Goal: Book appointment/travel/reservation

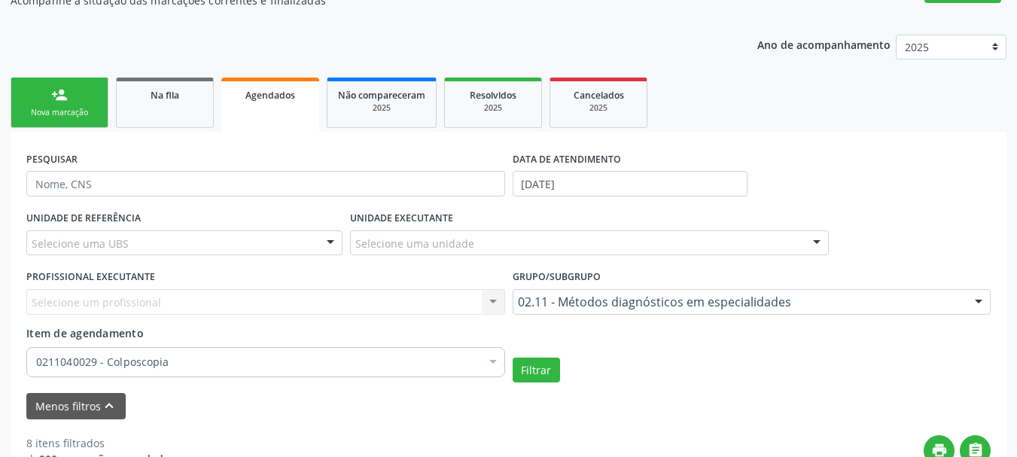
scroll to position [283, 0]
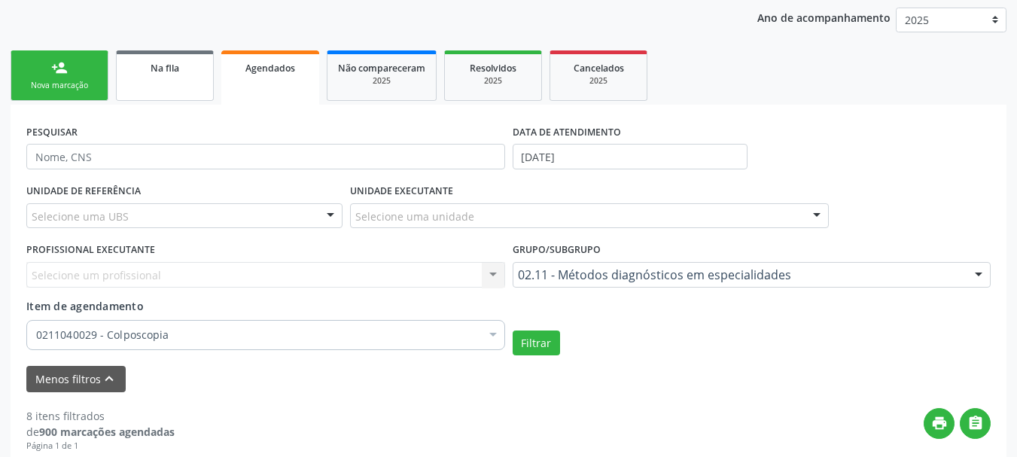
click at [169, 71] on span "Na fila" at bounding box center [165, 68] width 29 height 13
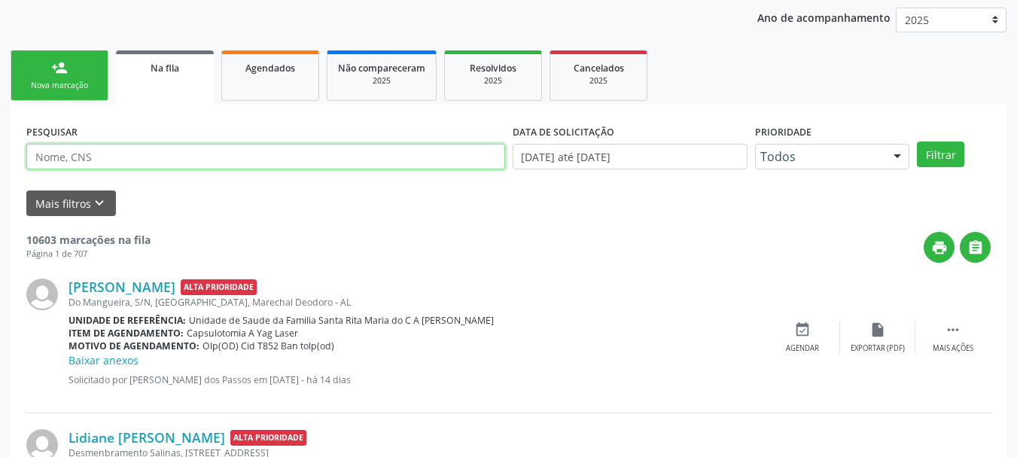
click at [190, 154] on input "text" at bounding box center [265, 157] width 479 height 26
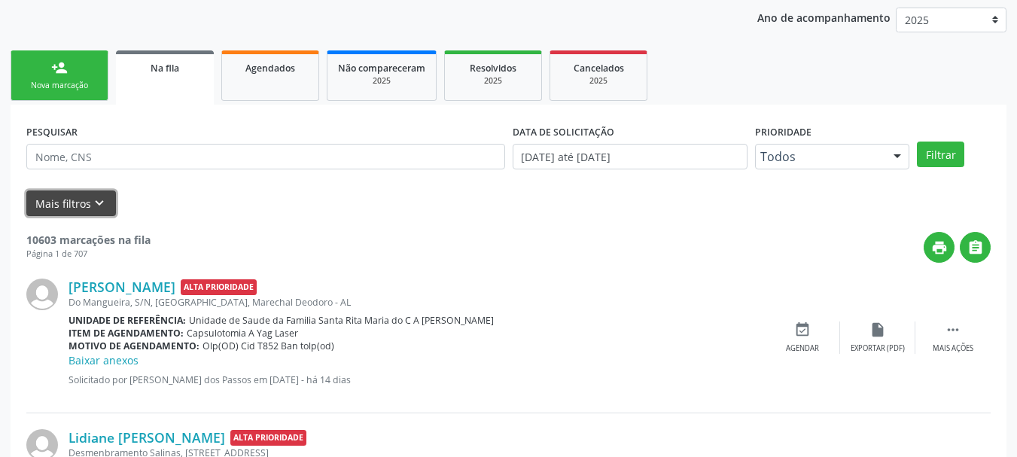
click at [78, 191] on button "Mais filtros keyboard_arrow_down" at bounding box center [71, 203] width 90 height 26
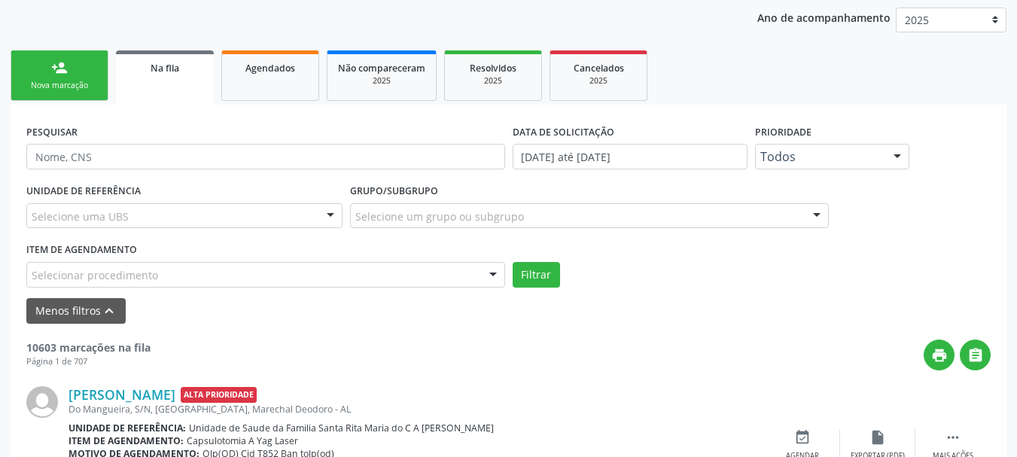
click at [237, 270] on div "Selecionar procedimento" at bounding box center [265, 275] width 479 height 26
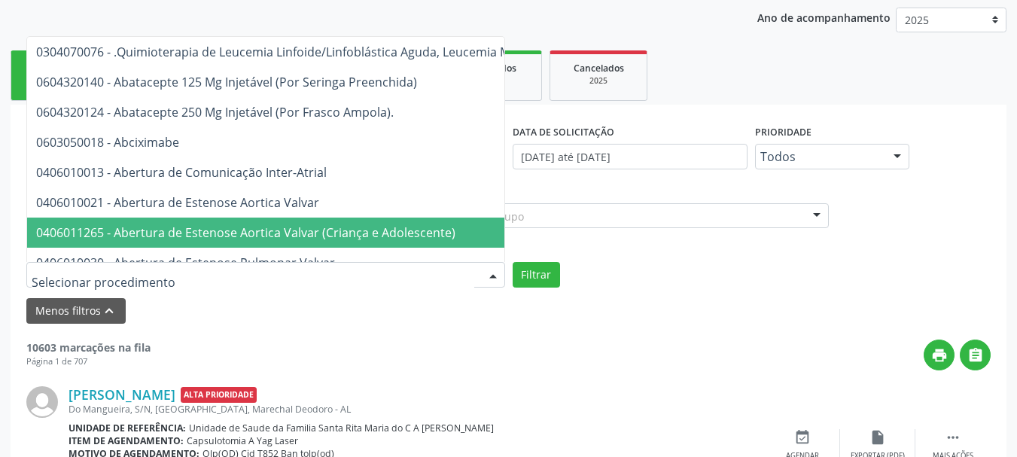
click at [439, 341] on div "print " at bounding box center [571, 355] width 840 height 31
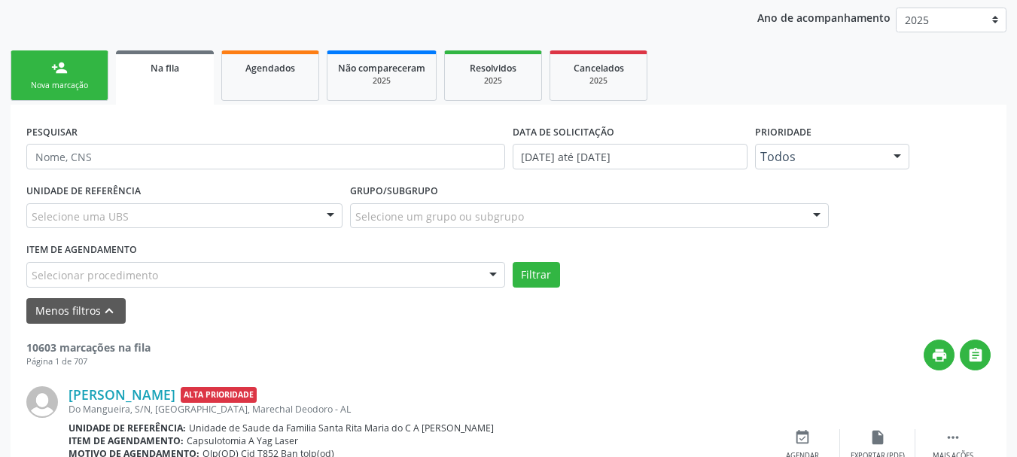
click at [382, 274] on div "Selecionar procedimento" at bounding box center [265, 275] width 479 height 26
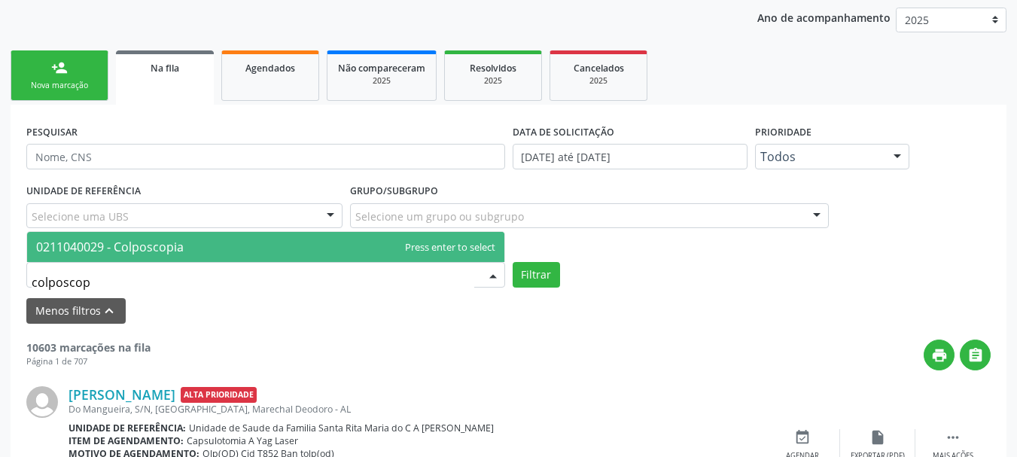
type input "colposcopi"
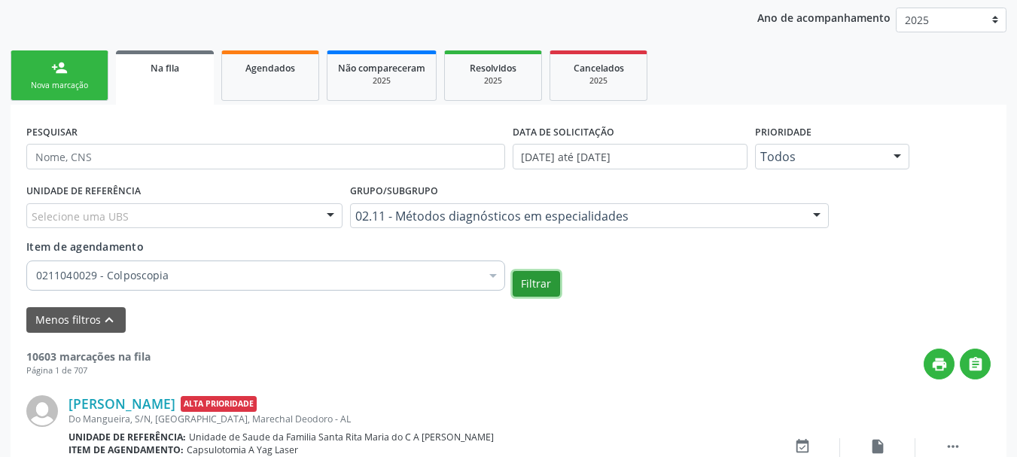
click at [540, 291] on button "Filtrar" at bounding box center [536, 284] width 47 height 26
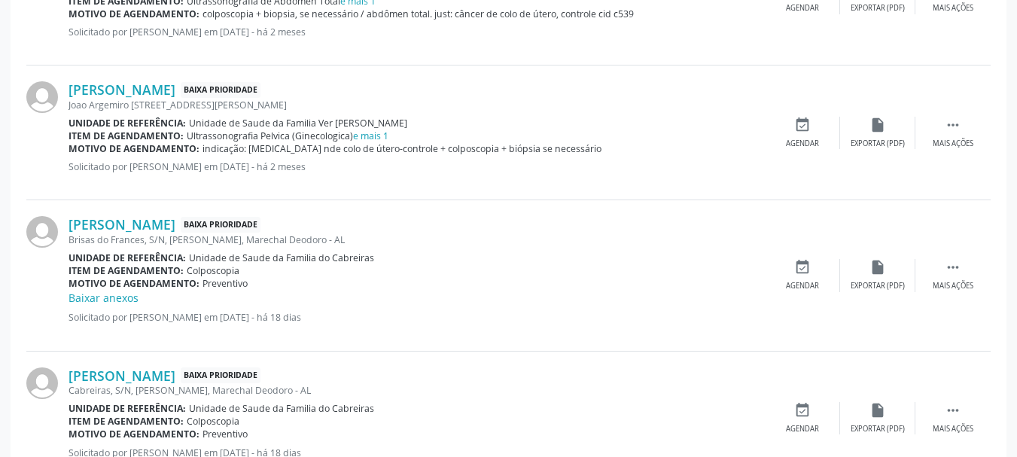
scroll to position [758, 0]
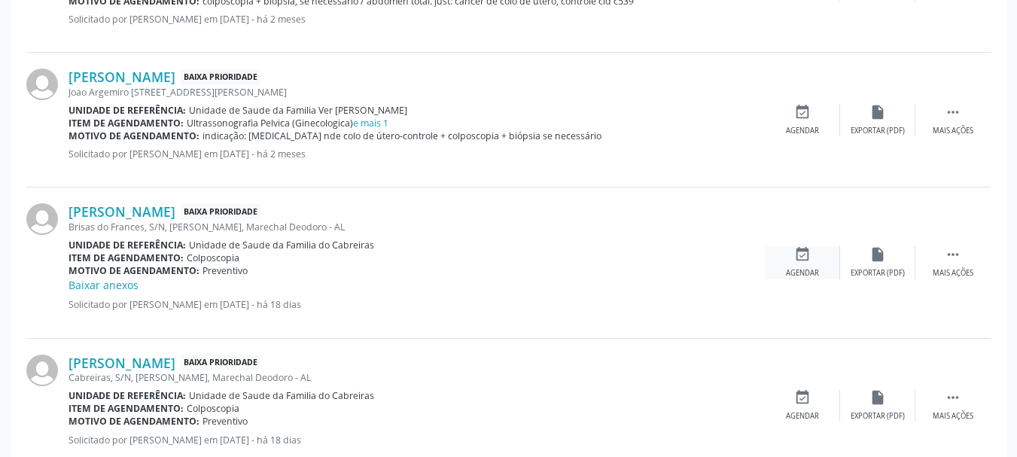
click at [805, 263] on icon "event_available" at bounding box center [802, 254] width 17 height 17
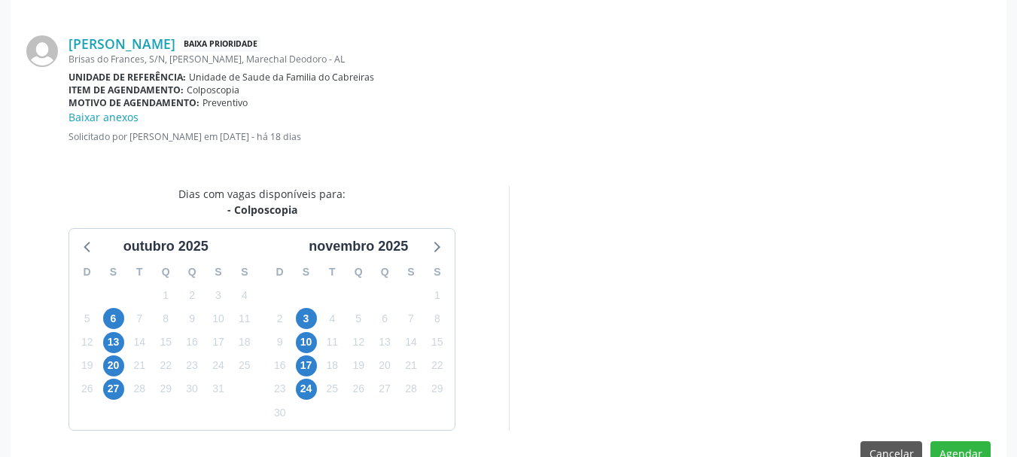
scroll to position [451, 0]
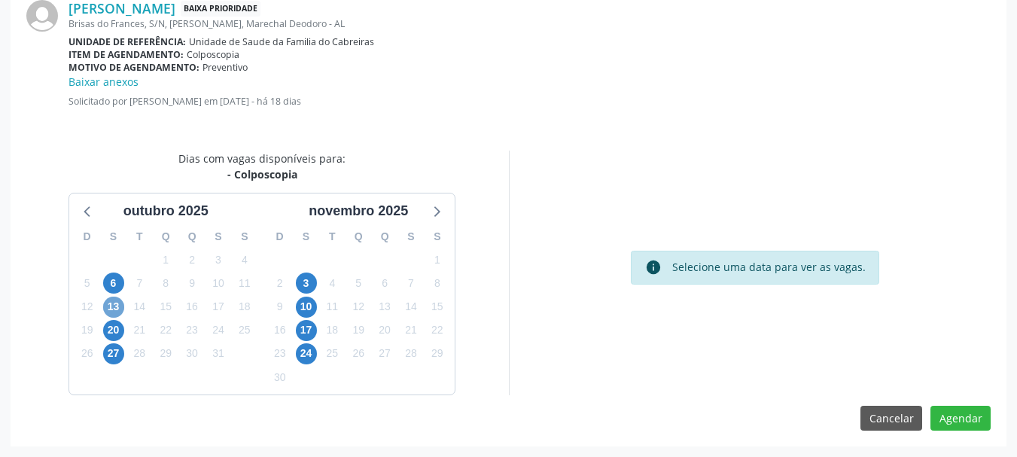
click at [117, 306] on span "13" at bounding box center [113, 307] width 21 height 21
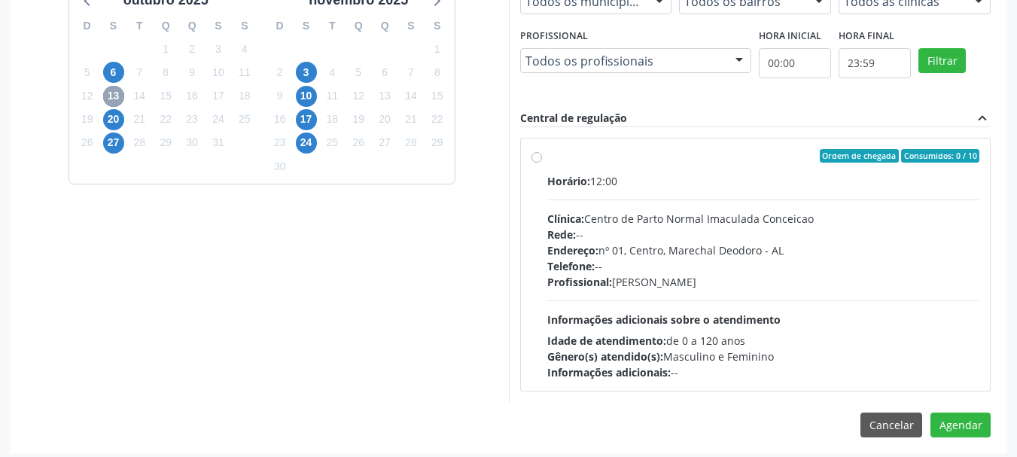
scroll to position [668, 0]
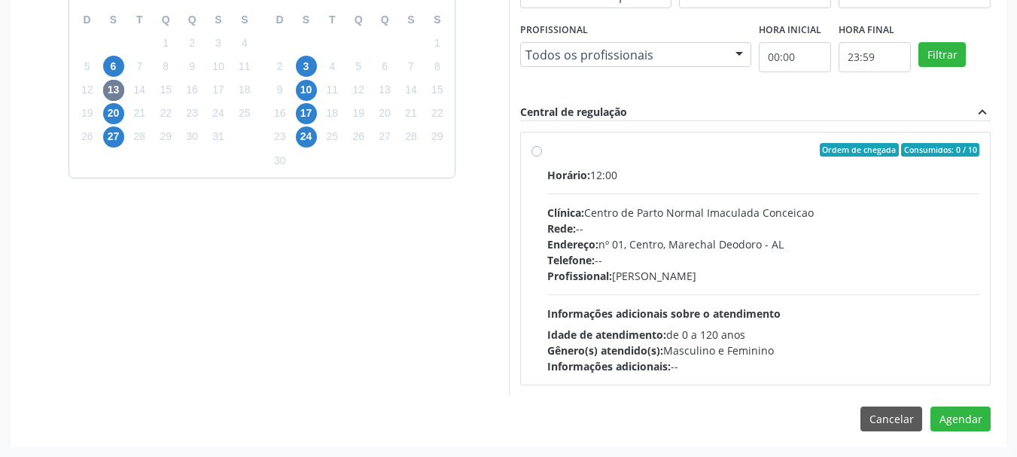
click at [685, 164] on label "Ordem de chegada Consumidos: 0 / 10 Horário: 12:00 Clínica: Centro de Parto Nor…" at bounding box center [763, 258] width 433 height 231
click at [542, 157] on input "Ordem de chegada Consumidos: 0 / 10 Horário: 12:00 Clínica: Centro de Parto Nor…" at bounding box center [537, 150] width 11 height 14
radio input "true"
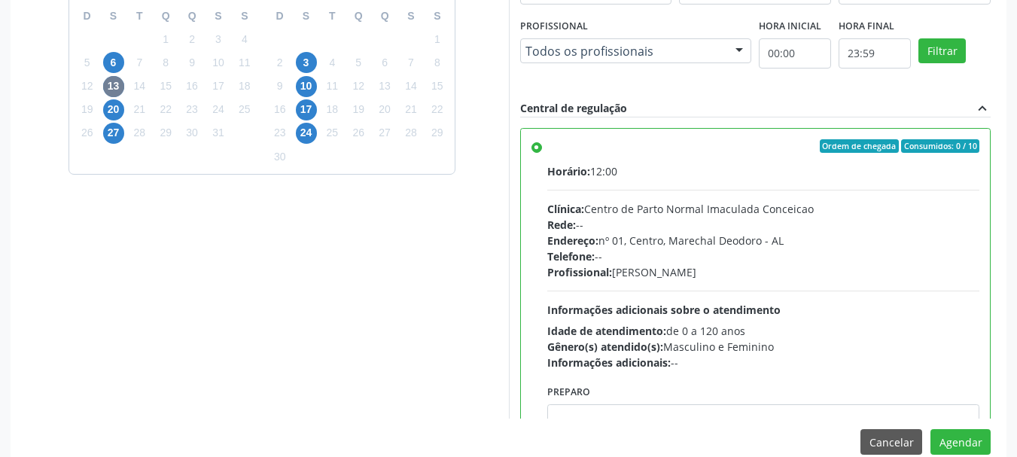
scroll to position [696, 0]
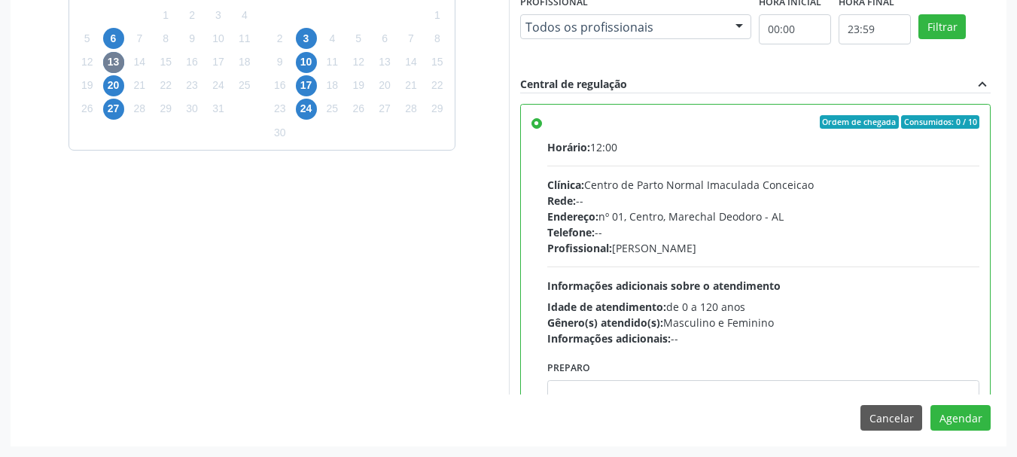
click at [757, 397] on div "Agendamento [PERSON_NAME] Baixa Prioridade Brisas do Frances, S/N, [PERSON_NAME…" at bounding box center [509, 69] width 996 height 754
click at [757, 386] on textarea at bounding box center [763, 408] width 433 height 57
paste textarea "LAUDO DE CITOLOGIA DE ATÉ 6 MESES; TRATAMENTO DE 7 A 10 DIAS COM POMADA OU HORM…"
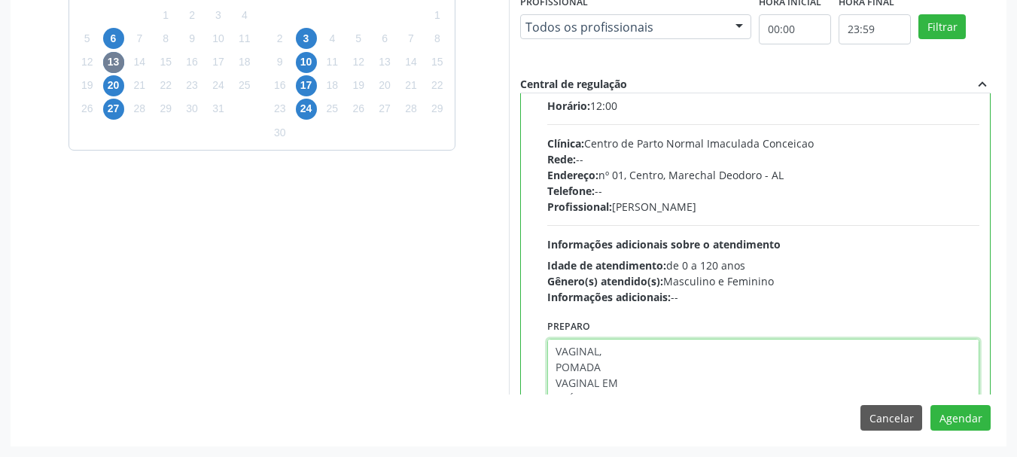
click at [557, 386] on textarea "LAUDO DE CITOLOGIA DE ATÉ 6 MESES; TRATAMENTO DE 7 A 10 DIAS COM POMADA OU HORM…" at bounding box center [763, 391] width 433 height 105
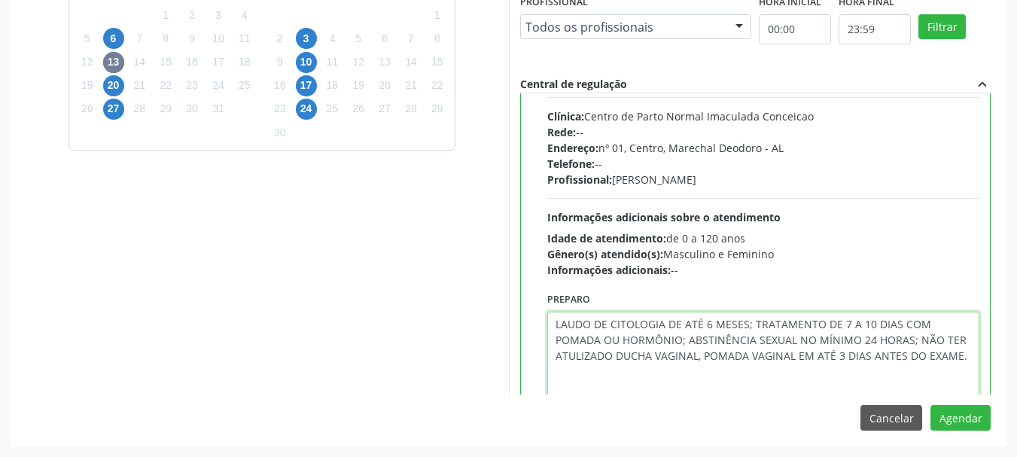
scroll to position [106, 0]
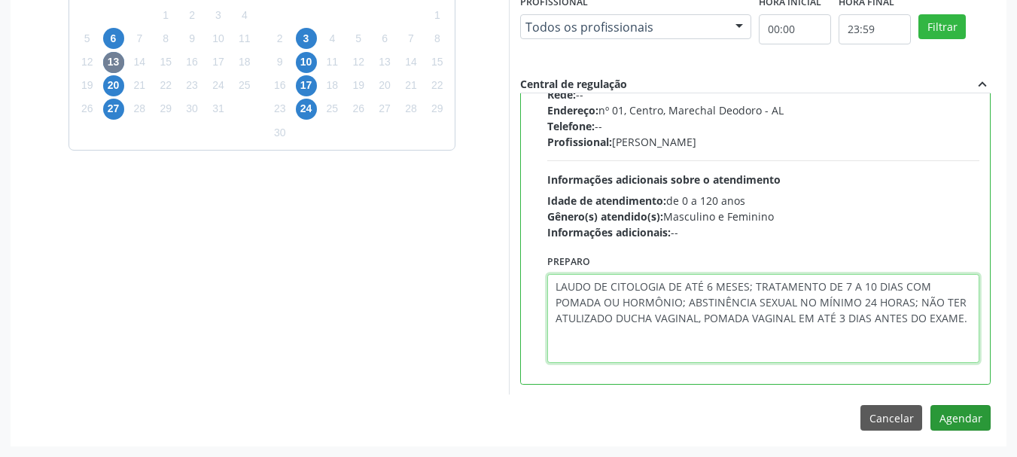
type textarea "LAUDO DE CITOLOGIA DE ATÉ 6 MESES; TRATAMENTO DE 7 A 10 DIAS COM POMADA OU HORM…"
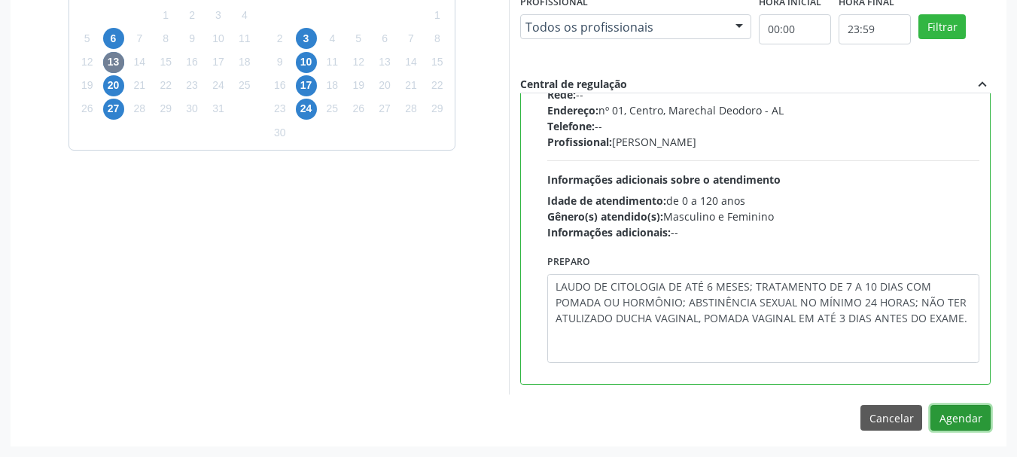
click at [945, 413] on button "Agendar" at bounding box center [961, 418] width 60 height 26
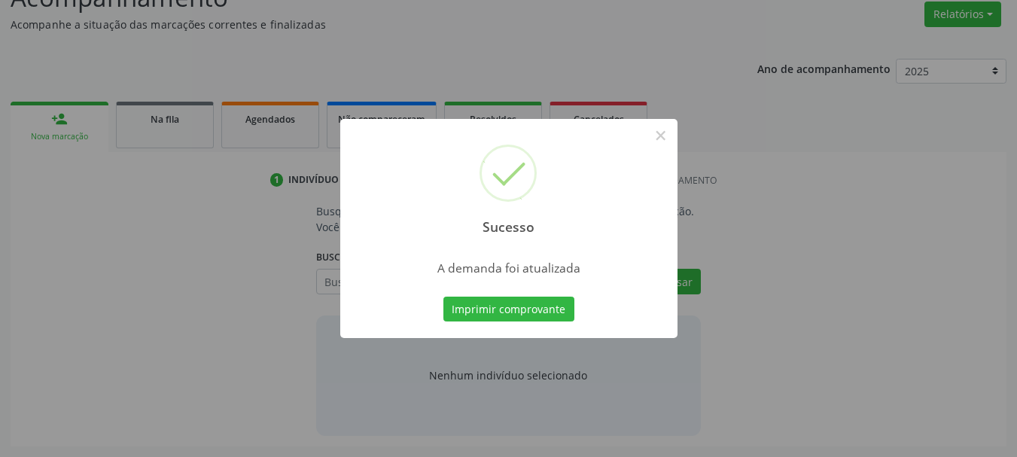
scroll to position [232, 0]
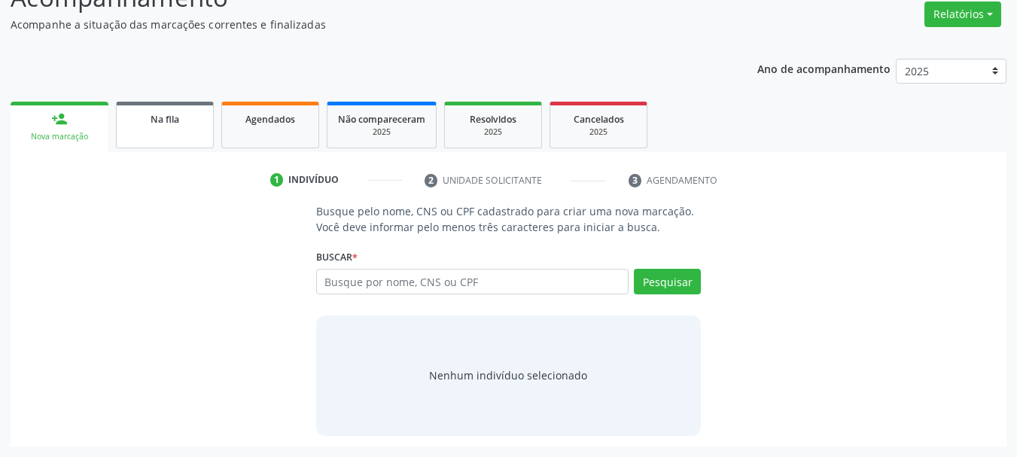
click at [175, 143] on link "Na fila" at bounding box center [165, 125] width 98 height 47
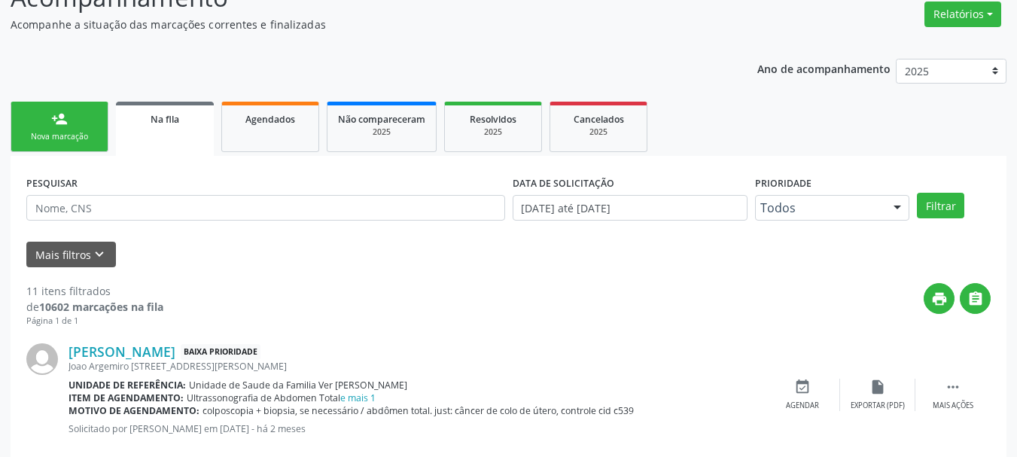
scroll to position [632, 0]
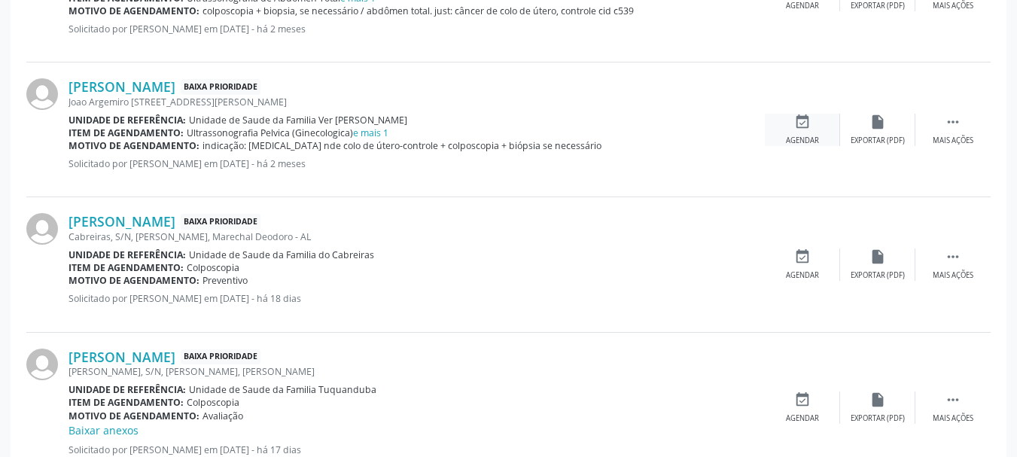
click at [796, 142] on div "Agendar" at bounding box center [802, 141] width 33 height 11
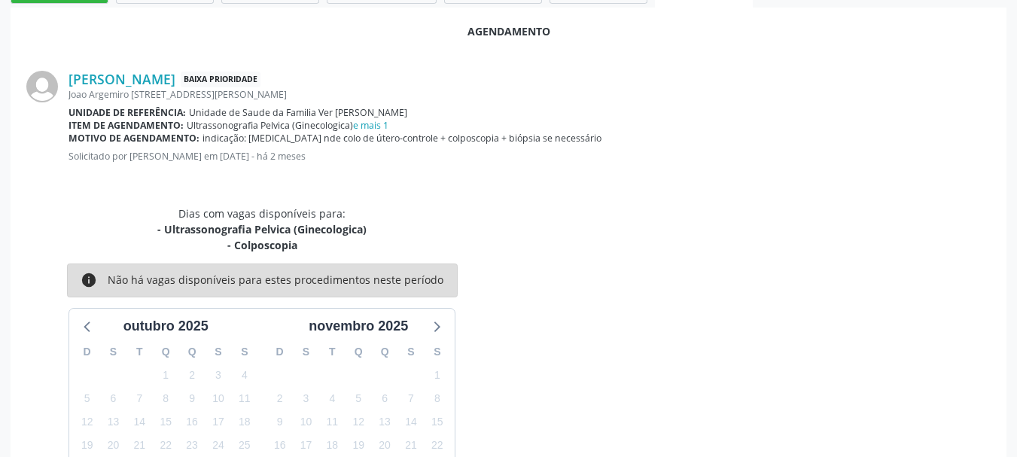
scroll to position [377, 0]
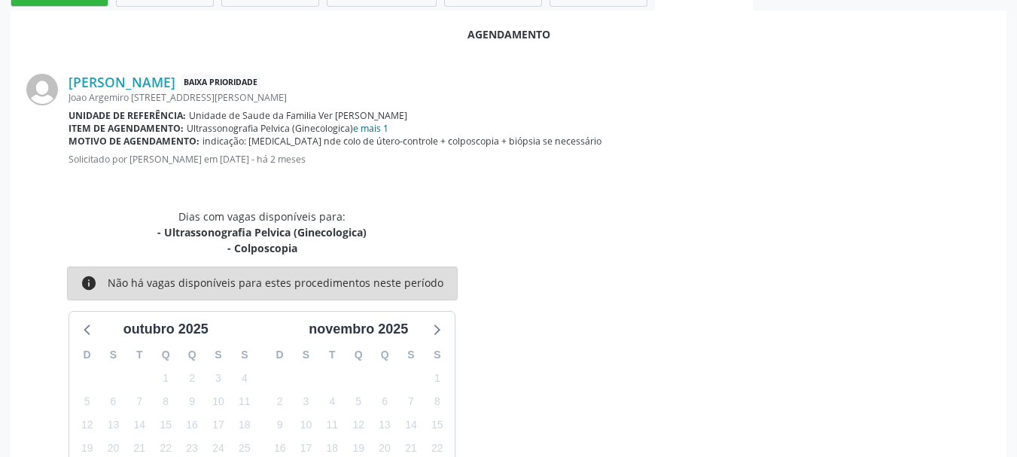
click at [370, 126] on link "e mais 1" at bounding box center [370, 128] width 35 height 13
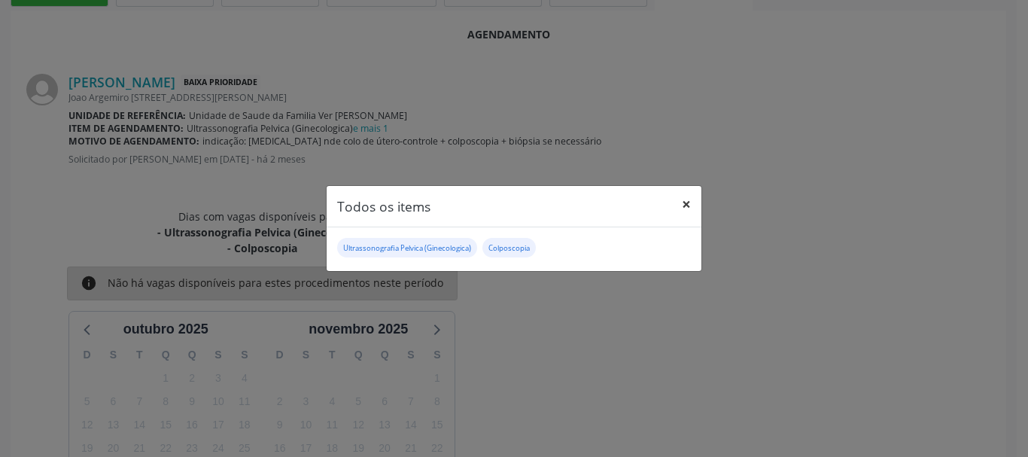
click at [692, 206] on button "×" at bounding box center [687, 204] width 30 height 37
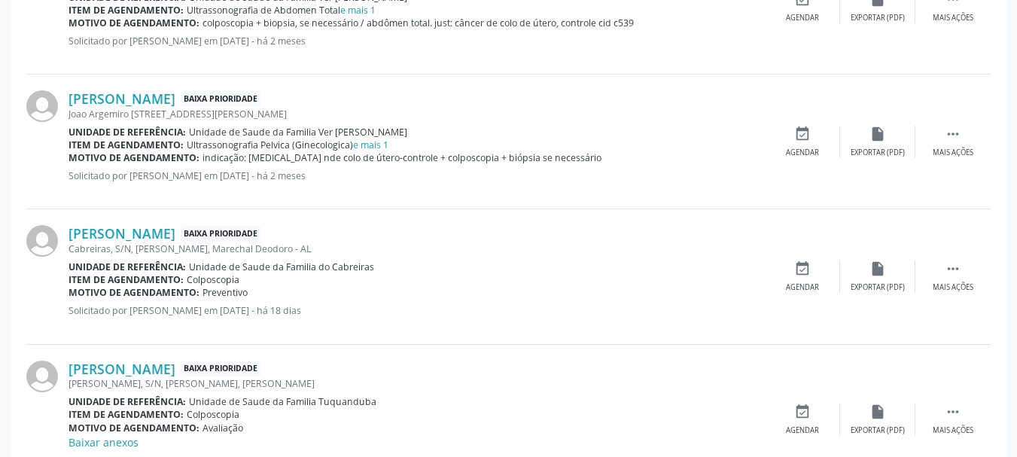
scroll to position [592, 0]
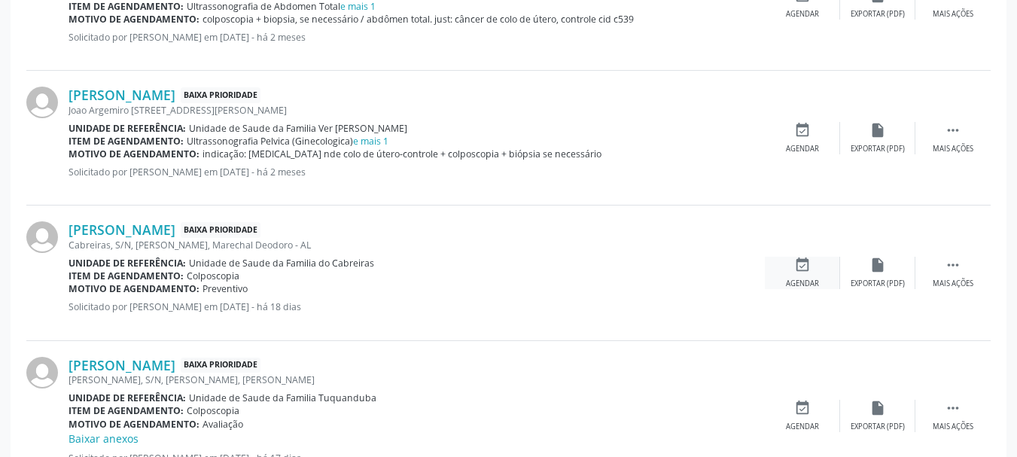
click at [800, 279] on div "Agendar" at bounding box center [802, 284] width 33 height 11
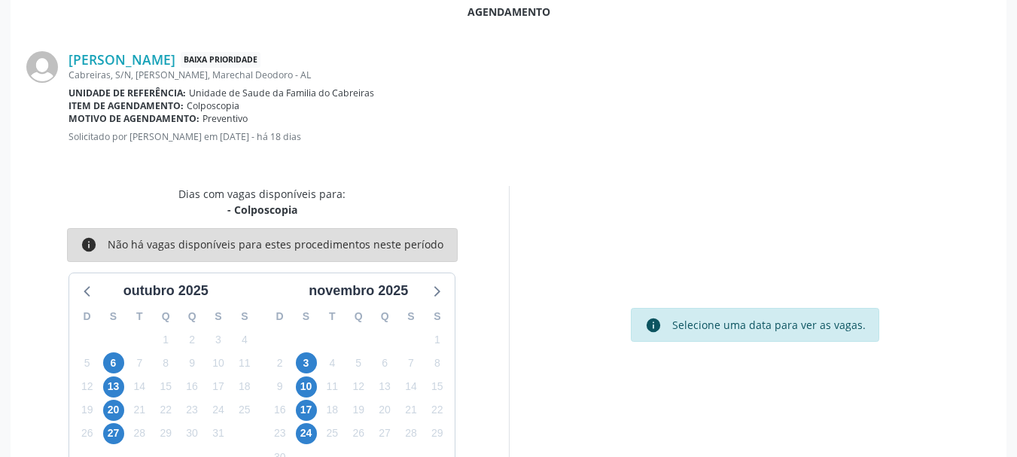
scroll to position [435, 0]
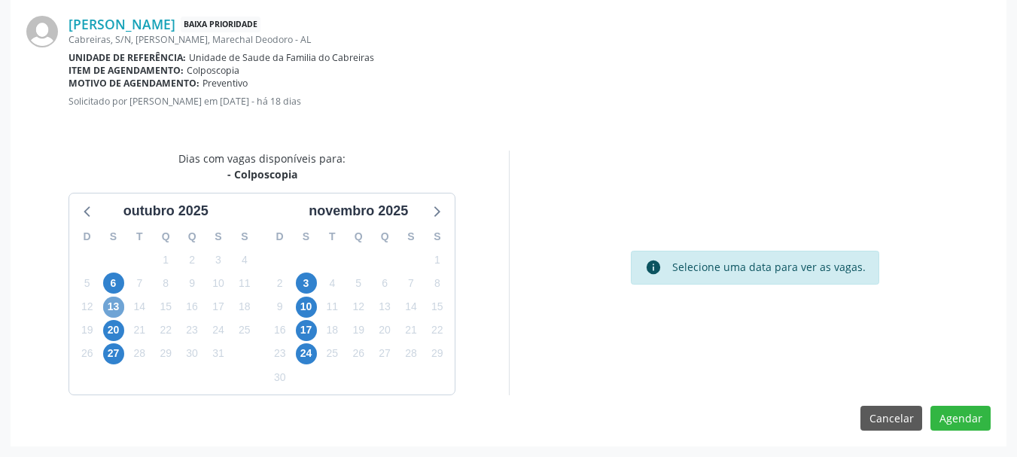
click at [106, 312] on span "13" at bounding box center [113, 307] width 21 height 21
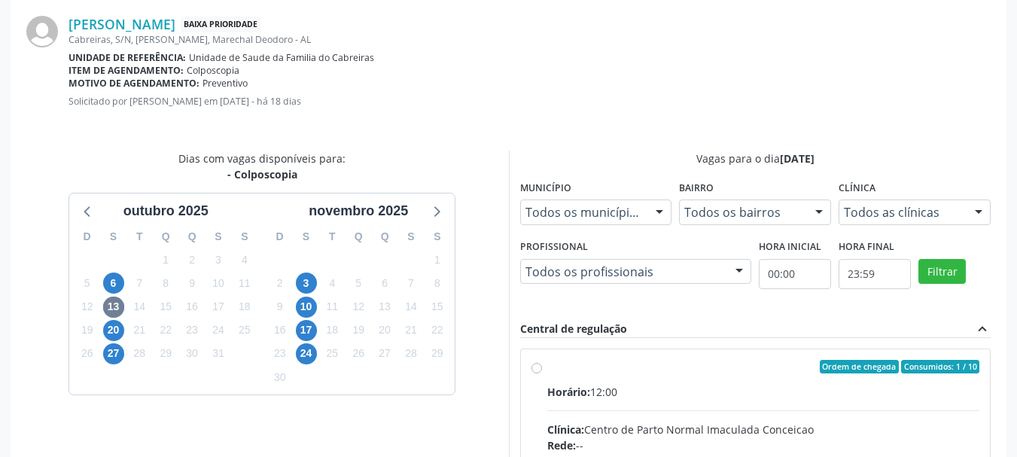
click at [632, 397] on div "Horário: 12:00" at bounding box center [763, 392] width 433 height 16
click at [542, 373] on input "Ordem de chegada Consumidos: 1 / 10 Horário: 12:00 Clínica: Centro de Parto Nor…" at bounding box center [537, 367] width 11 height 14
radio input "true"
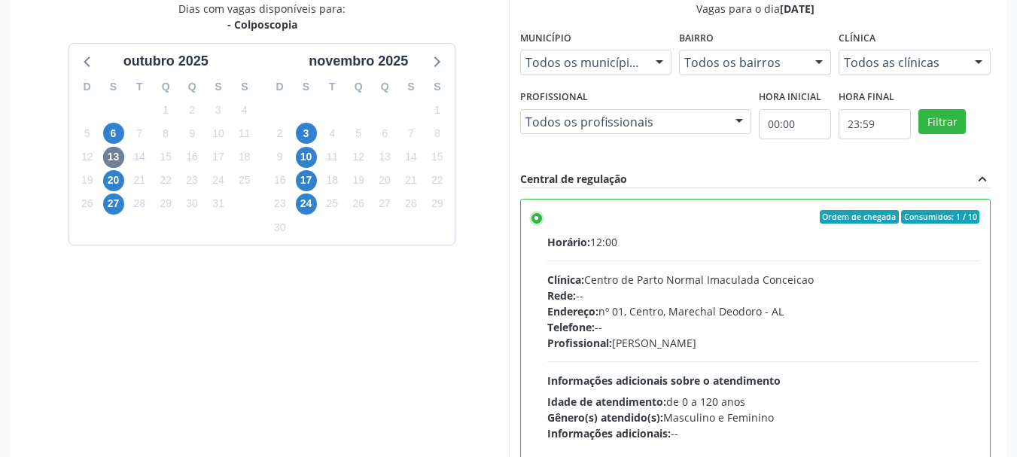
scroll to position [680, 0]
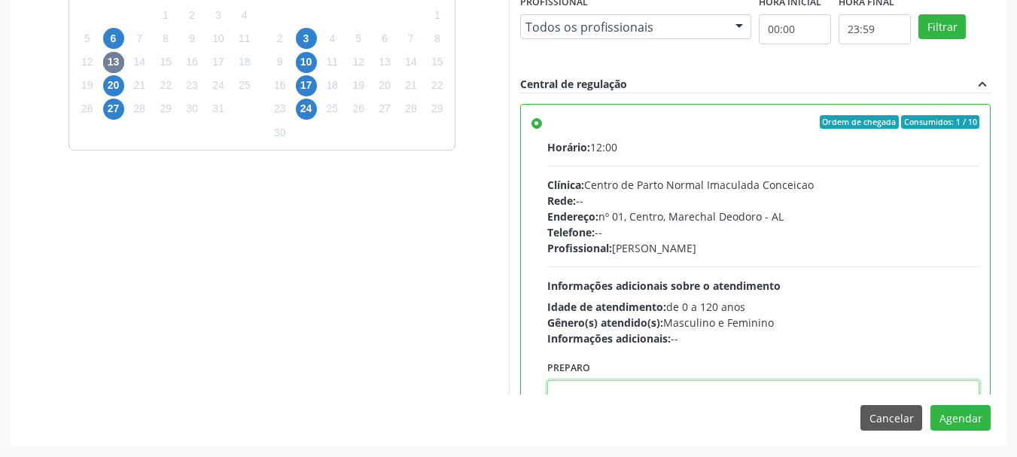
click at [774, 389] on textarea at bounding box center [763, 408] width 433 height 57
paste textarea "LAUDO DE CITOLOGIA DE ATÉ 6 MESES; TRATAMENTO DE 7 A 10 DIAS COM POMADA OU HORM…"
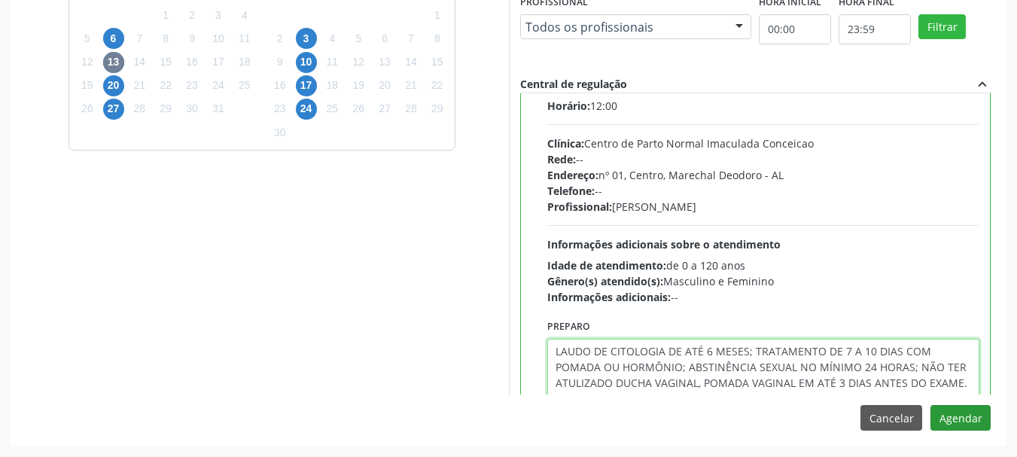
type textarea "LAUDO DE CITOLOGIA DE ATÉ 6 MESES; TRATAMENTO DE 7 A 10 DIAS COM POMADA OU HORM…"
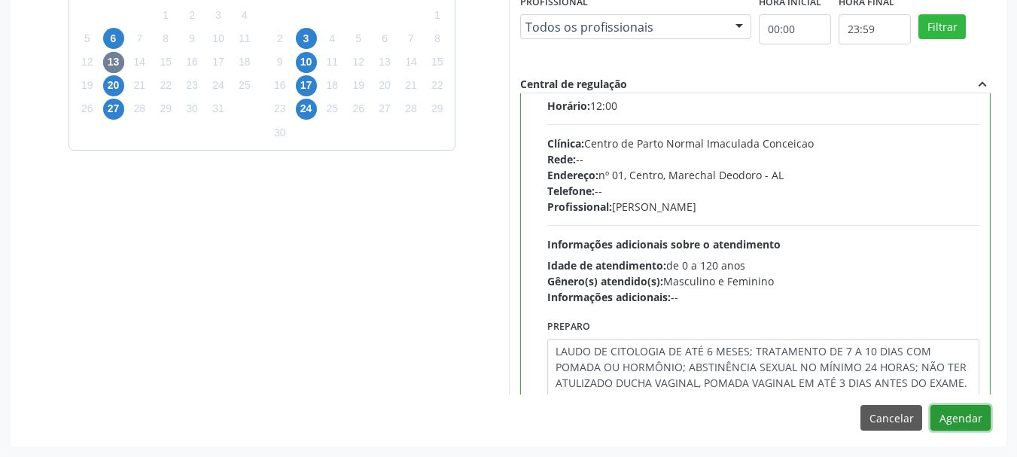
click at [972, 419] on button "Agendar" at bounding box center [961, 418] width 60 height 26
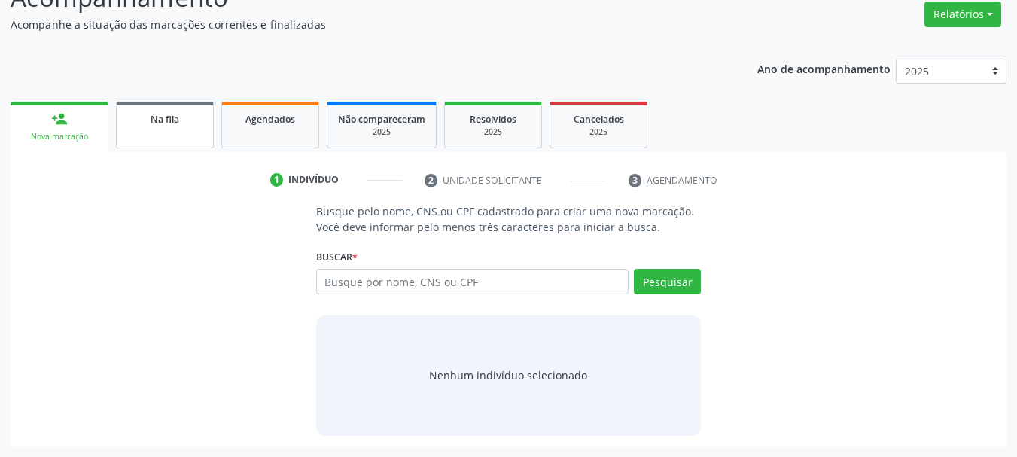
click at [132, 121] on div "Na fila" at bounding box center [164, 119] width 75 height 16
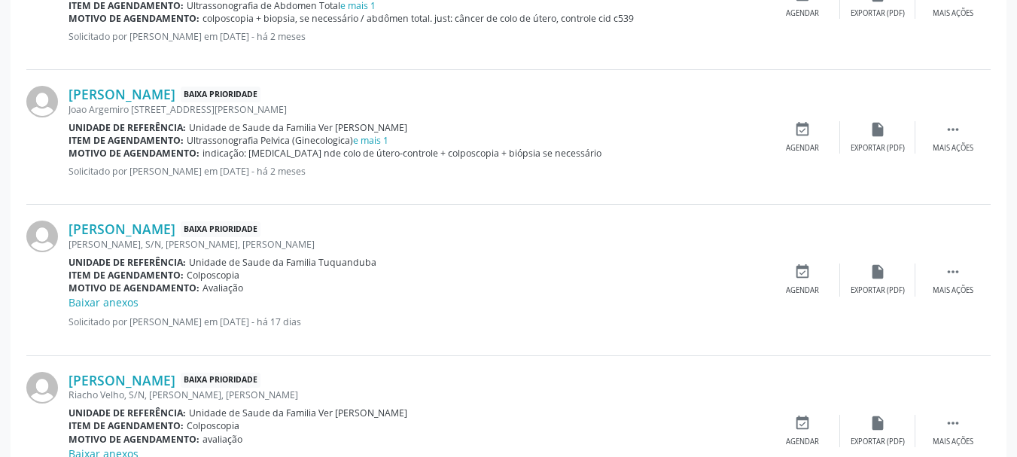
scroll to position [638, 0]
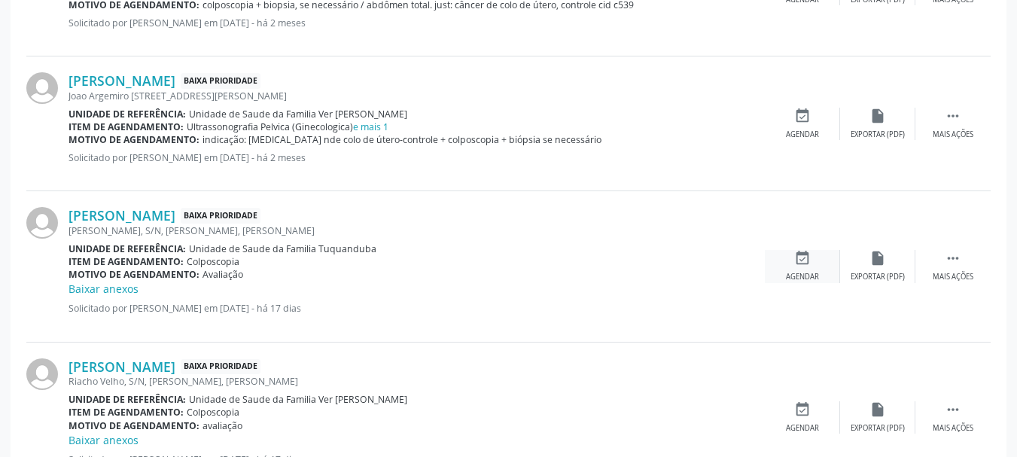
click at [800, 261] on icon "event_available" at bounding box center [802, 258] width 17 height 17
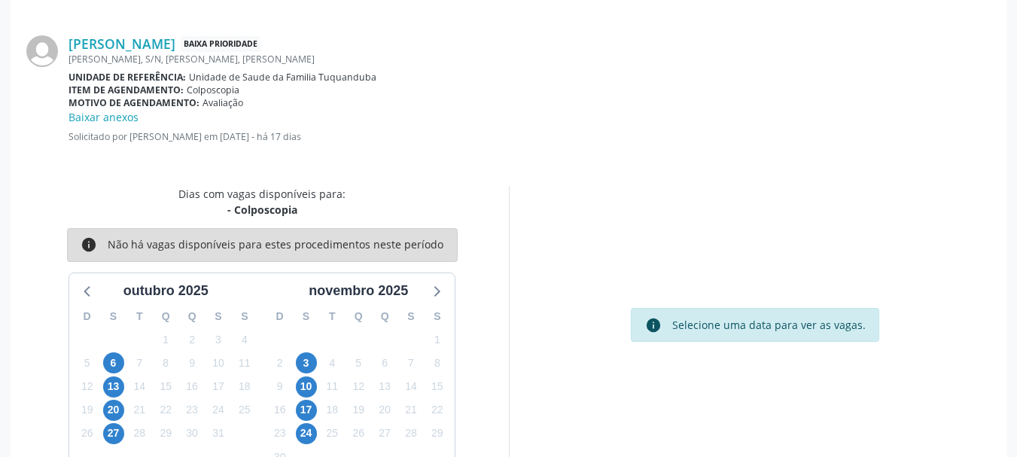
scroll to position [451, 0]
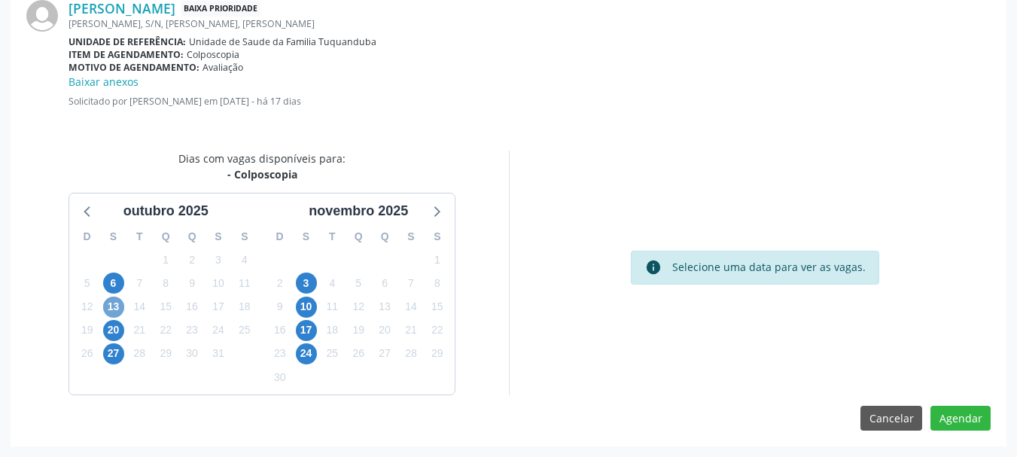
click at [120, 300] on span "13" at bounding box center [113, 307] width 21 height 21
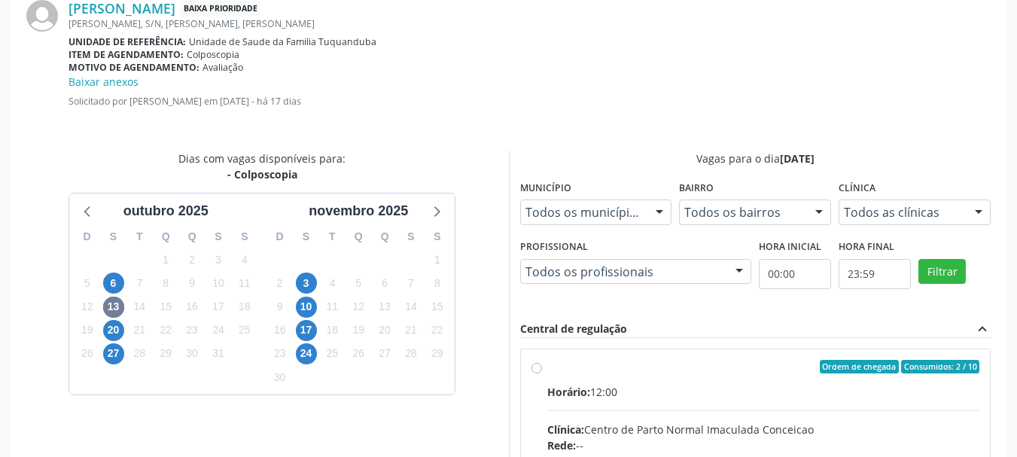
click at [542, 373] on input "Ordem de chegada Consumidos: 2 / 10 Horário: 12:00 Clínica: Centro de Parto Nor…" at bounding box center [537, 367] width 11 height 14
radio input "true"
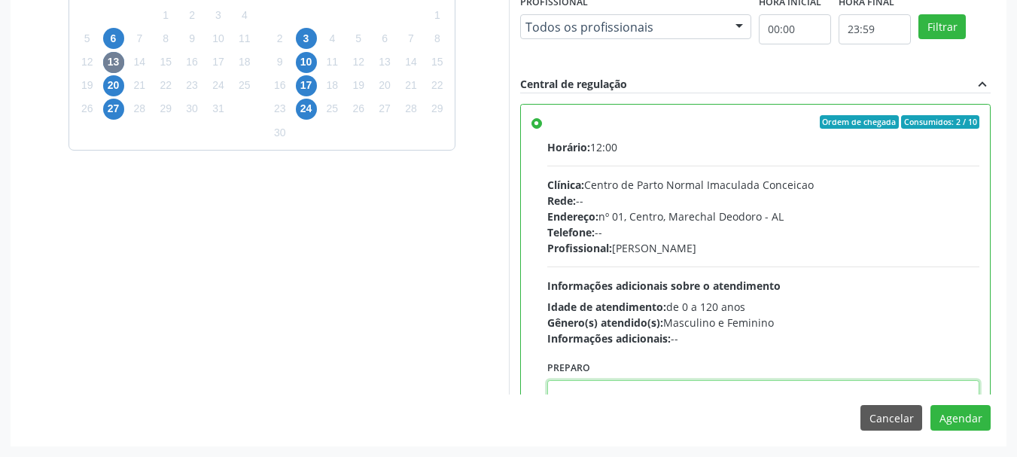
click at [866, 380] on textarea at bounding box center [763, 408] width 433 height 57
paste textarea "LAUDO DE CITOLOGIA DE ATÉ 6 MESES; TRATAMENTO DE 7 A 10 DIAS COM POMADA OU HORM…"
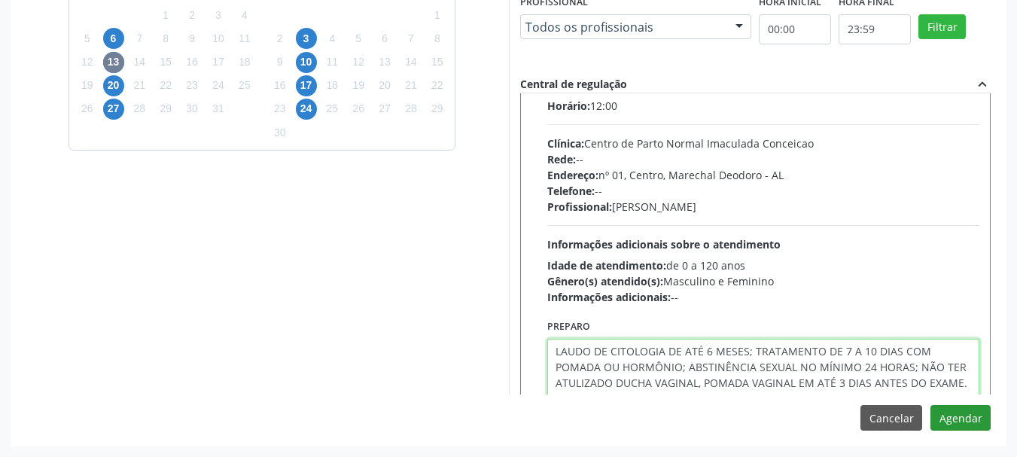
type textarea "LAUDO DE CITOLOGIA DE ATÉ 6 MESES; TRATAMENTO DE 7 A 10 DIAS COM POMADA OU HORM…"
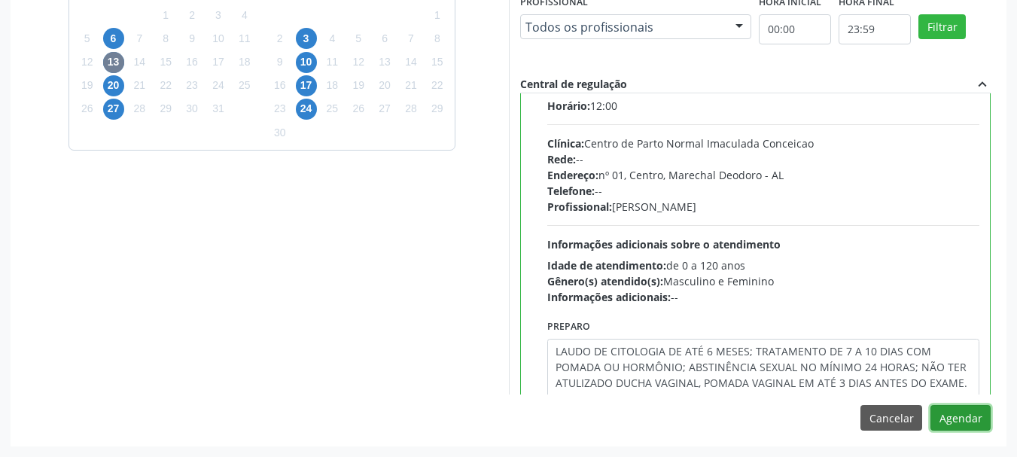
click at [977, 416] on button "Agendar" at bounding box center [961, 418] width 60 height 26
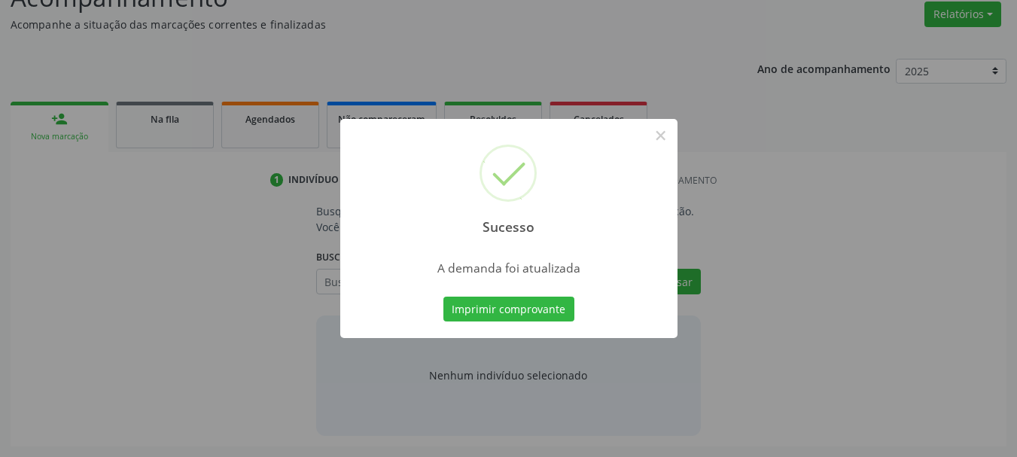
scroll to position [232, 0]
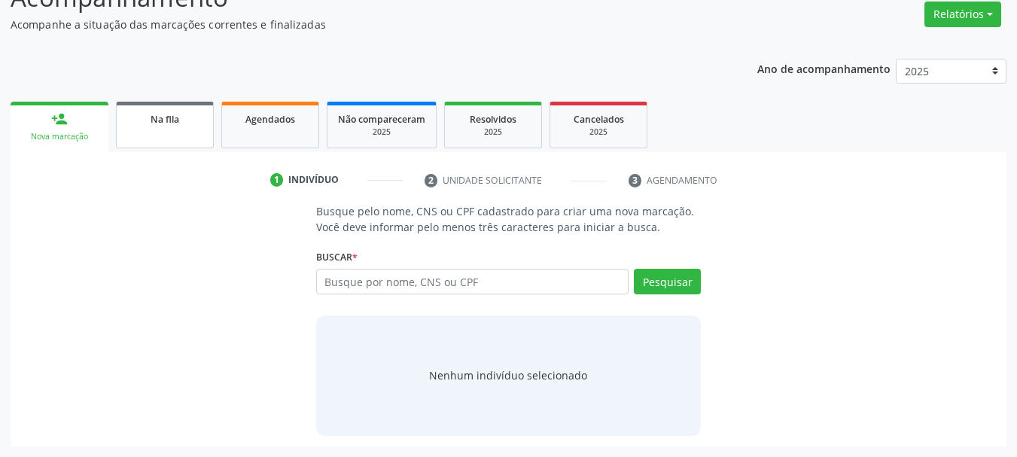
click at [197, 138] on link "Na fila" at bounding box center [165, 125] width 98 height 47
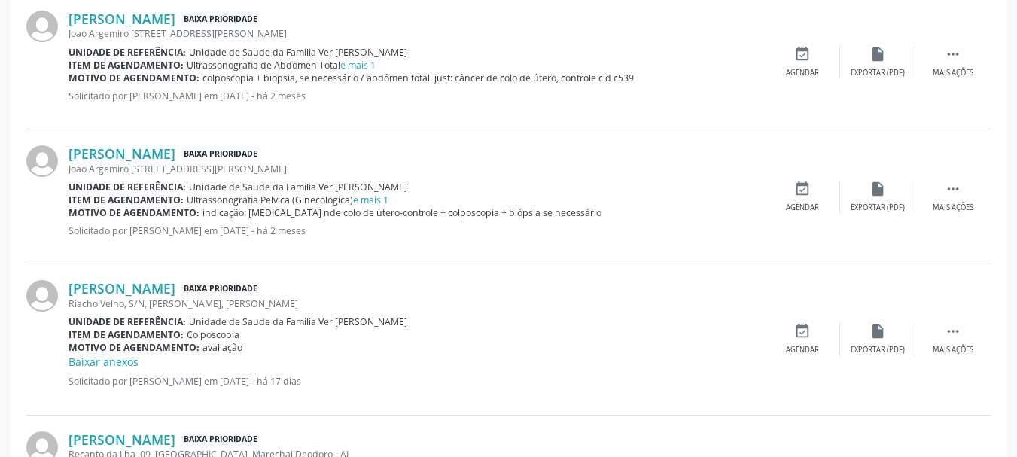
scroll to position [568, 0]
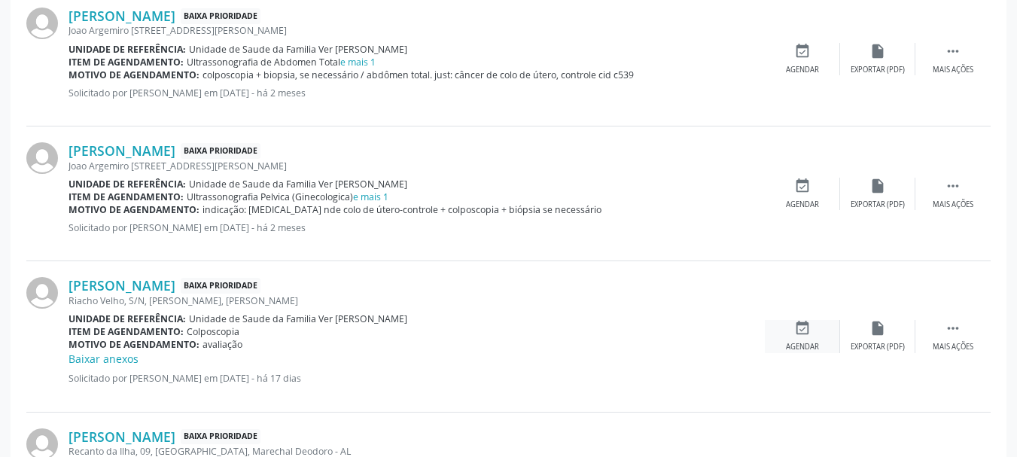
click at [807, 329] on icon "event_available" at bounding box center [802, 328] width 17 height 17
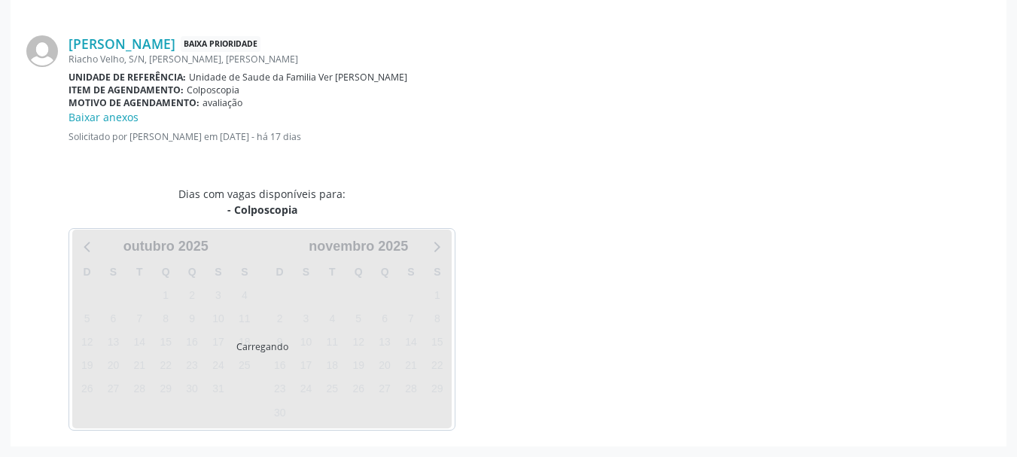
scroll to position [451, 0]
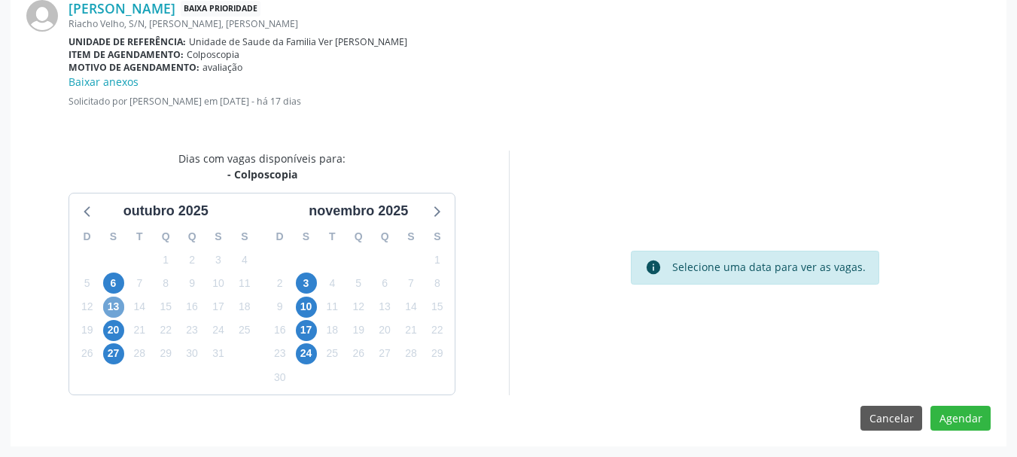
click at [111, 307] on span "13" at bounding box center [113, 307] width 21 height 21
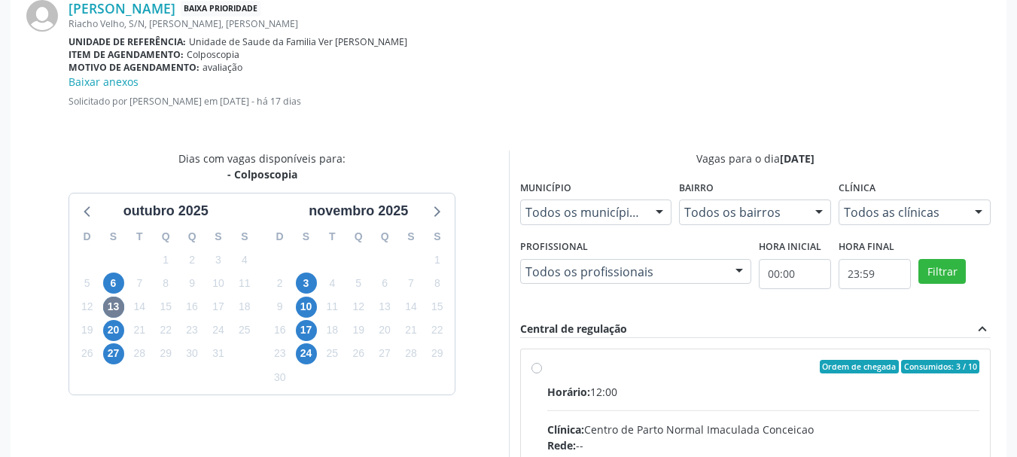
click at [586, 394] on span "Horário:" at bounding box center [568, 392] width 43 height 14
click at [542, 373] on input "Ordem de chegada Consumidos: 3 / 10 Horário: 12:00 Clínica: Centro de Parto Nor…" at bounding box center [537, 367] width 11 height 14
radio input "true"
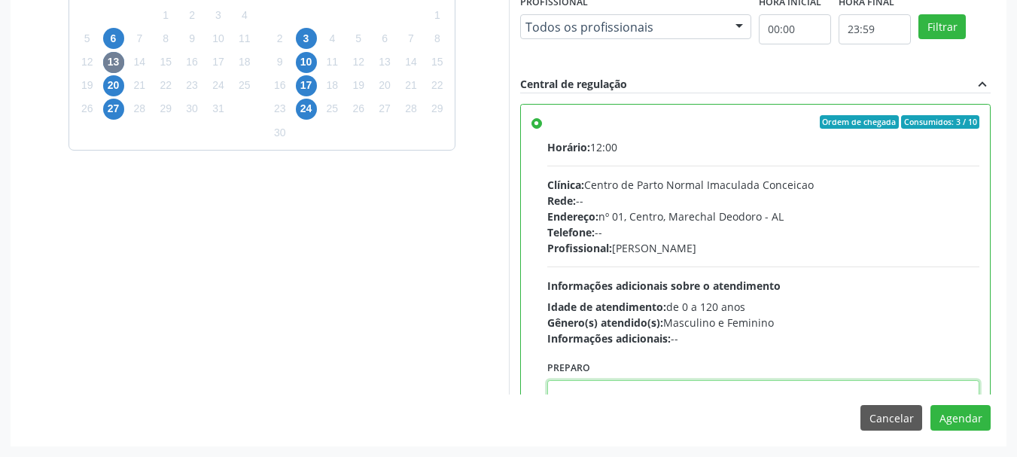
click at [915, 395] on textarea at bounding box center [763, 408] width 433 height 57
paste textarea "LAUDO DE CITOLOGIA DE ATÉ 6 MESES; TRATAMENTO DE 7 A 10 DIAS COM POMADA OU HORM…"
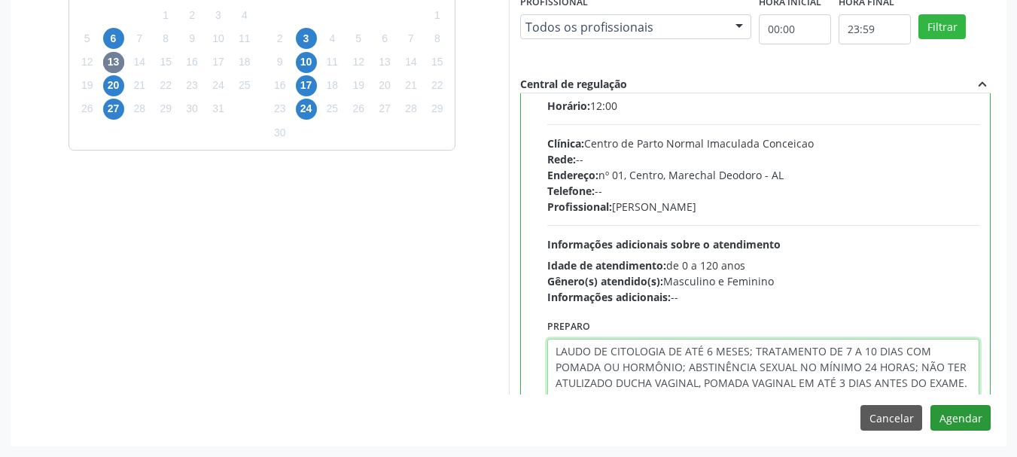
type textarea "LAUDO DE CITOLOGIA DE ATÉ 6 MESES; TRATAMENTO DE 7 A 10 DIAS COM POMADA OU HORM…"
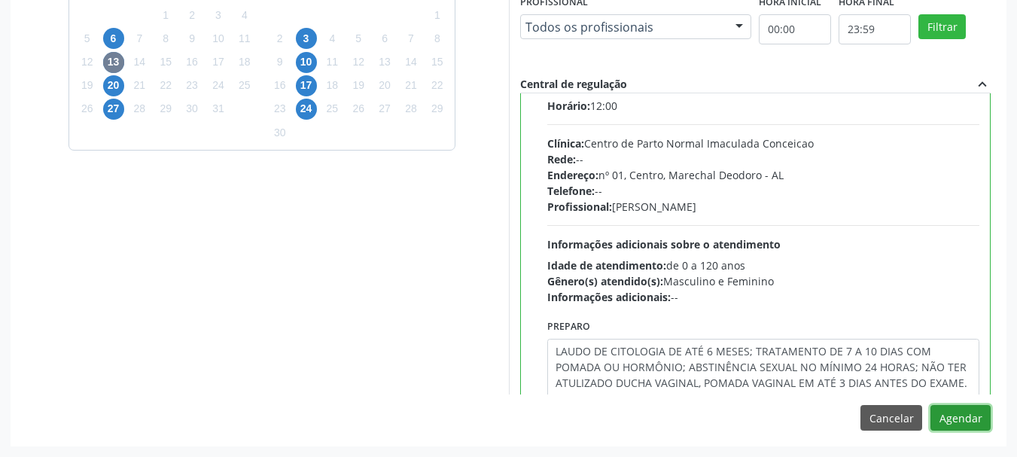
click at [958, 414] on button "Agendar" at bounding box center [961, 418] width 60 height 26
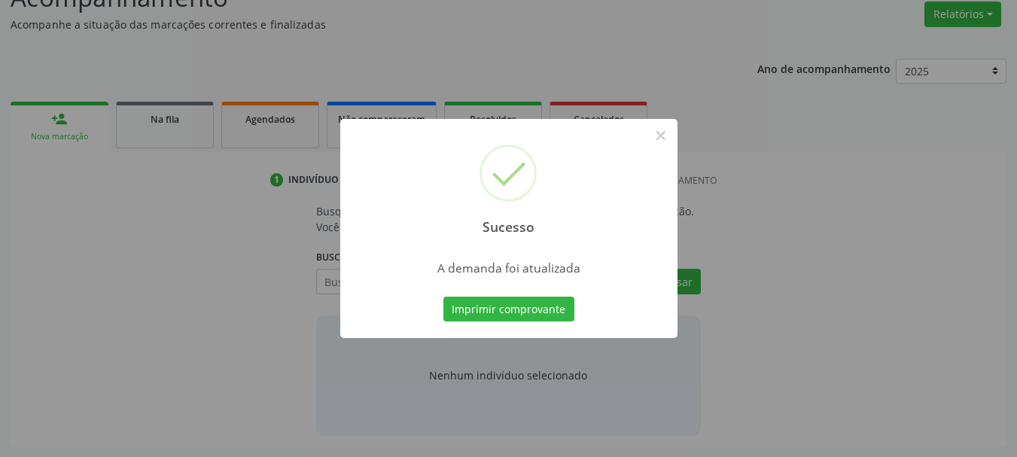
scroll to position [232, 0]
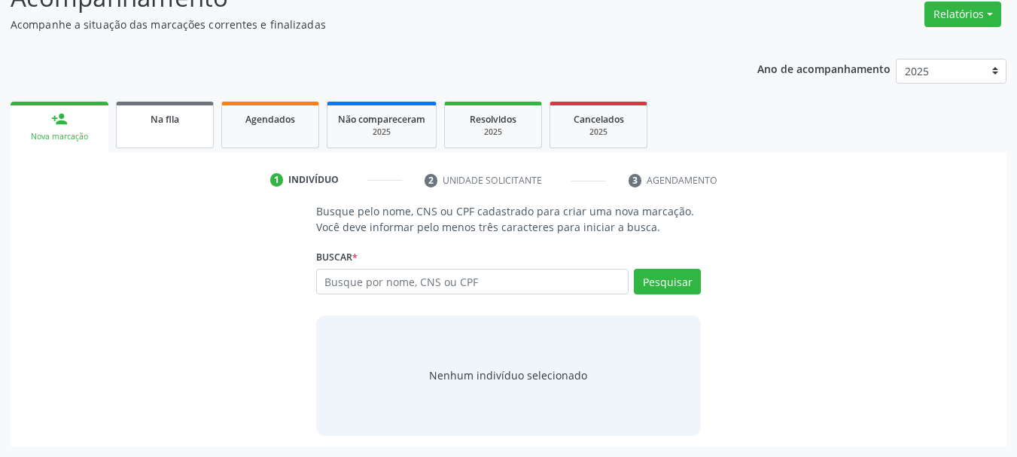
click at [201, 115] on div "Na fila" at bounding box center [164, 119] width 75 height 16
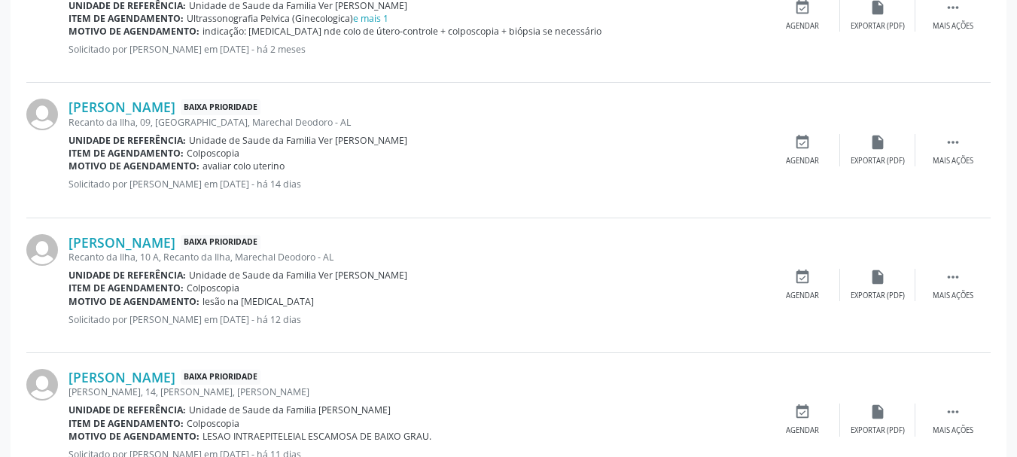
scroll to position [767, 0]
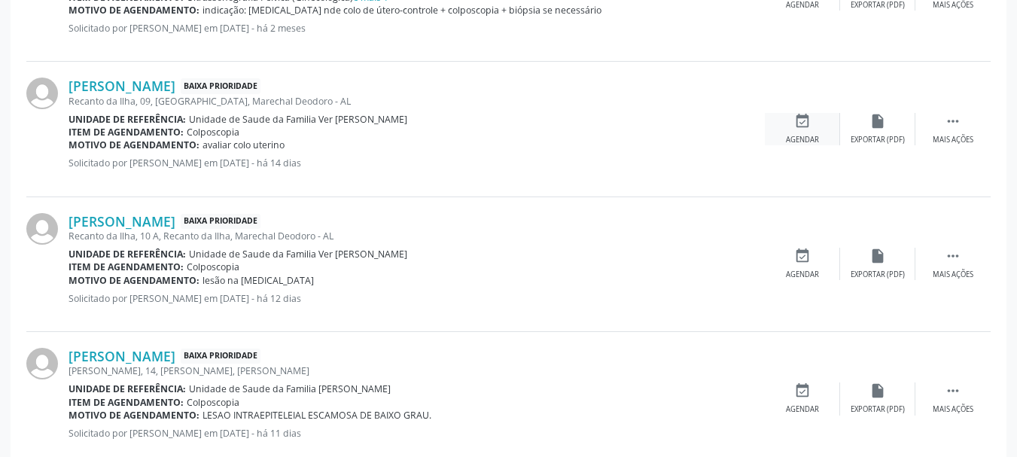
click at [806, 114] on icon "event_available" at bounding box center [802, 121] width 17 height 17
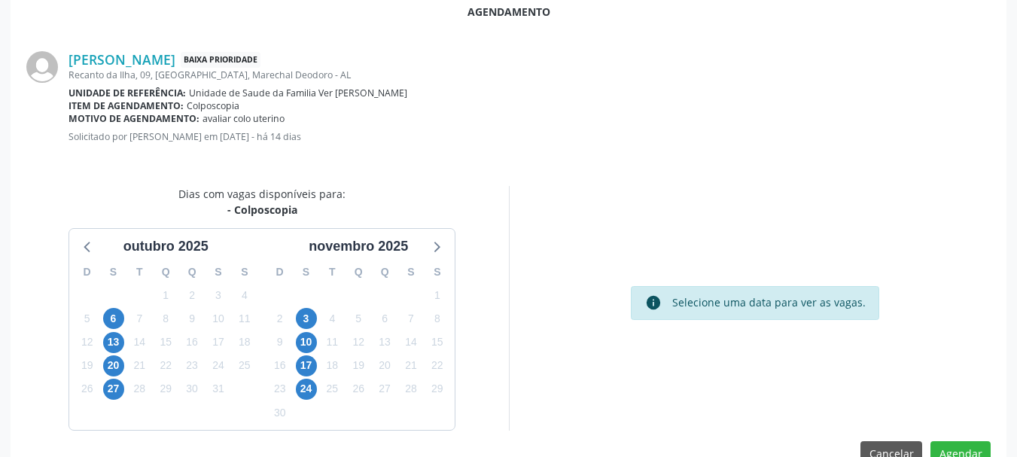
scroll to position [435, 0]
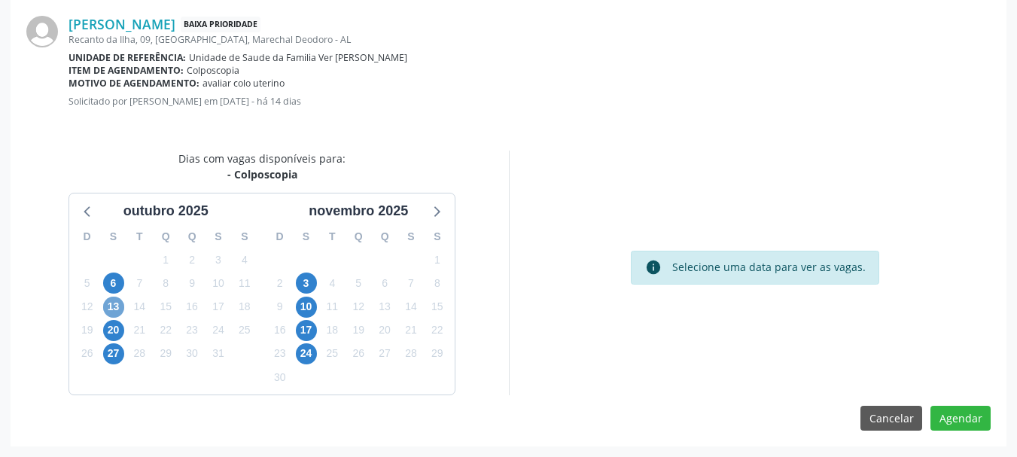
click at [111, 304] on span "13" at bounding box center [113, 307] width 21 height 21
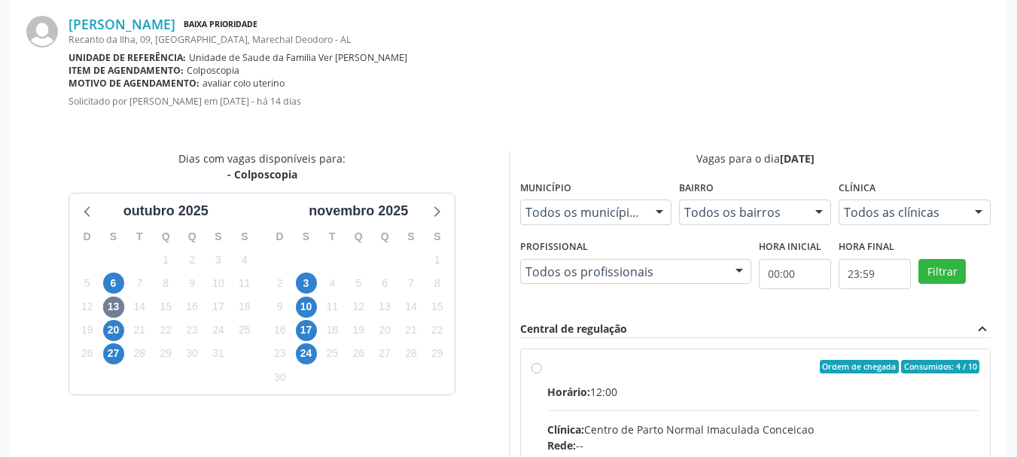
click at [687, 394] on div "Horário: 12:00" at bounding box center [763, 392] width 433 height 16
click at [542, 373] on input "Ordem de chegada Consumidos: 4 / 10 Horário: 12:00 Clínica: Centro de Parto Nor…" at bounding box center [537, 367] width 11 height 14
radio input "true"
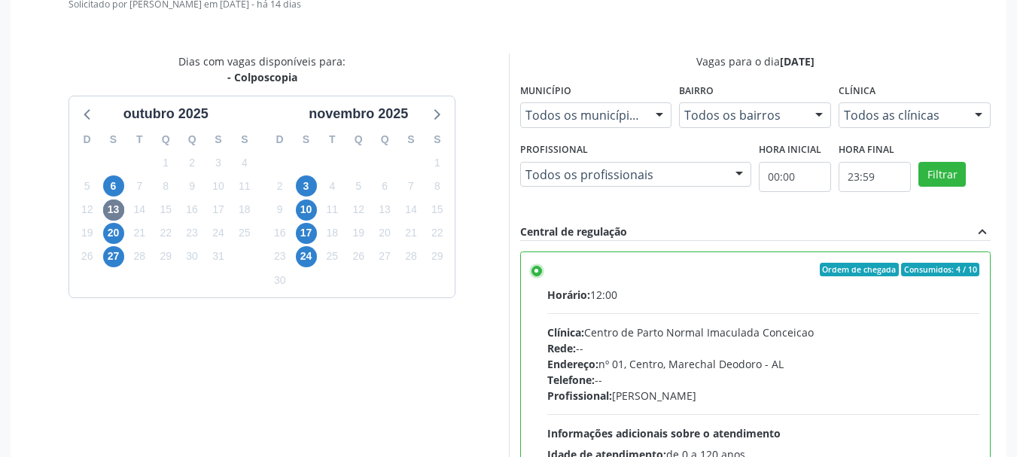
scroll to position [680, 0]
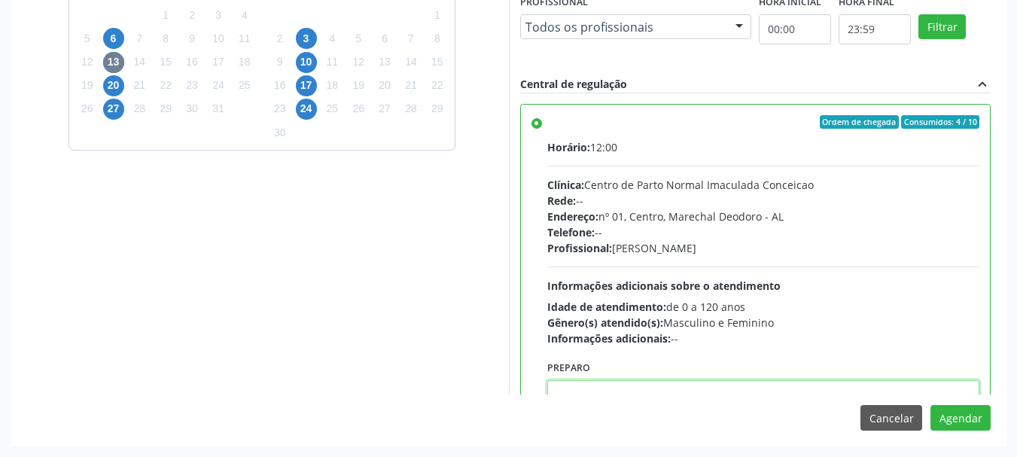
click at [868, 393] on textarea at bounding box center [763, 408] width 433 height 57
paste textarea "LAUDO DE CITOLOGIA DE ATÉ 6 MESES; TRATAMENTO DE 7 A 10 DIAS COM POMADA OU HORM…"
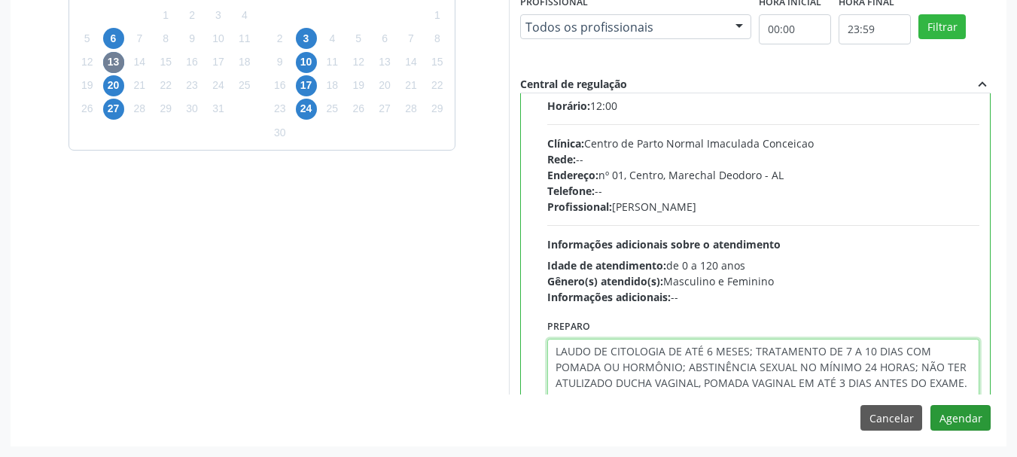
type textarea "LAUDO DE CITOLOGIA DE ATÉ 6 MESES; TRATAMENTO DE 7 A 10 DIAS COM POMADA OU HORM…"
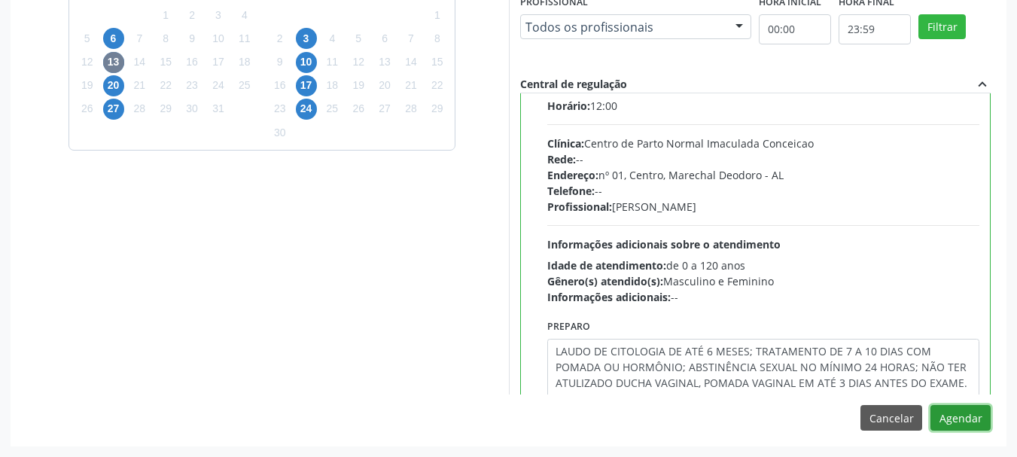
click at [968, 418] on button "Agendar" at bounding box center [961, 418] width 60 height 26
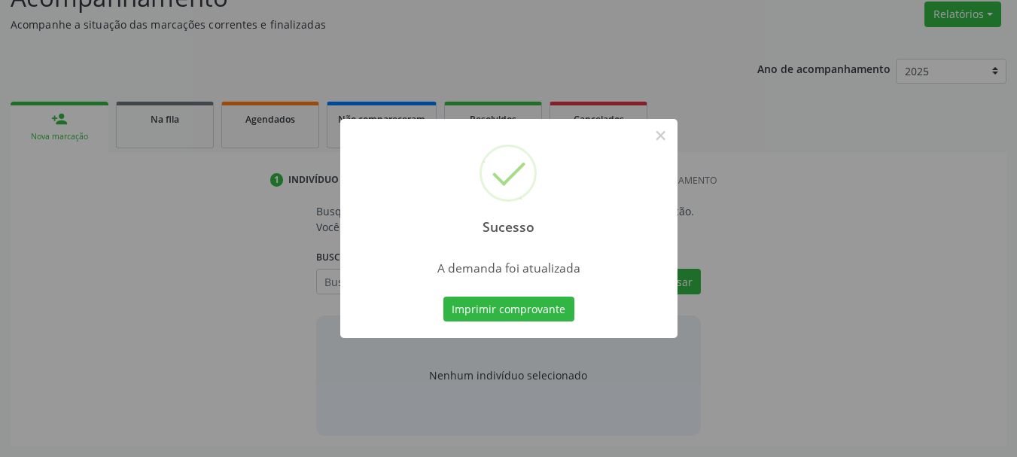
scroll to position [232, 0]
click at [663, 135] on button "×" at bounding box center [661, 136] width 26 height 26
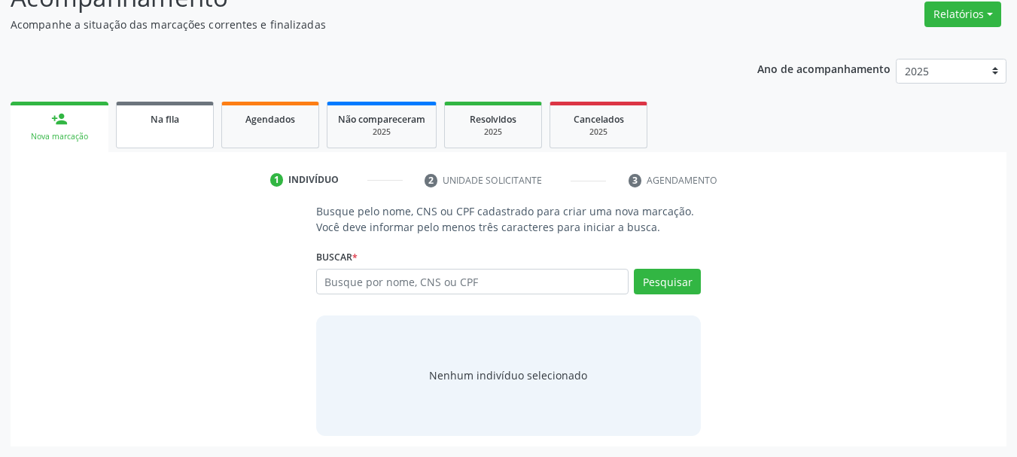
click at [205, 117] on link "Na fila" at bounding box center [165, 125] width 98 height 47
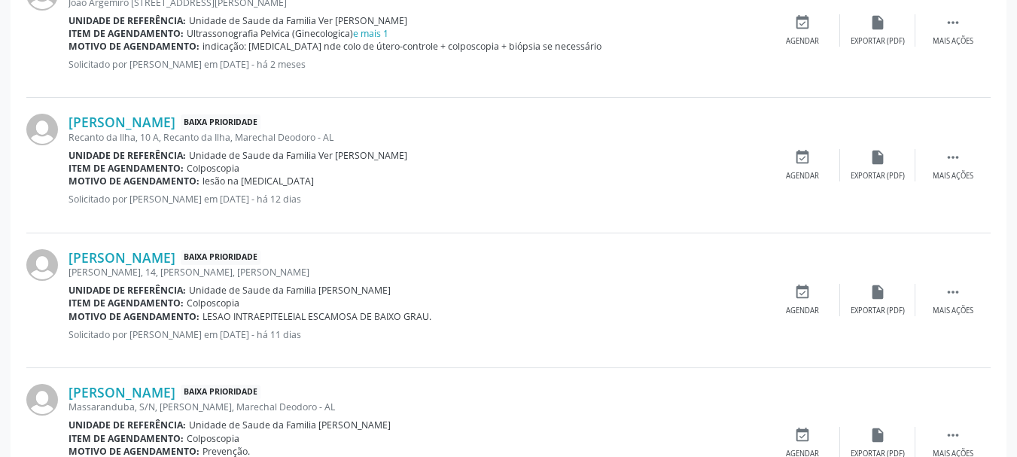
scroll to position [733, 0]
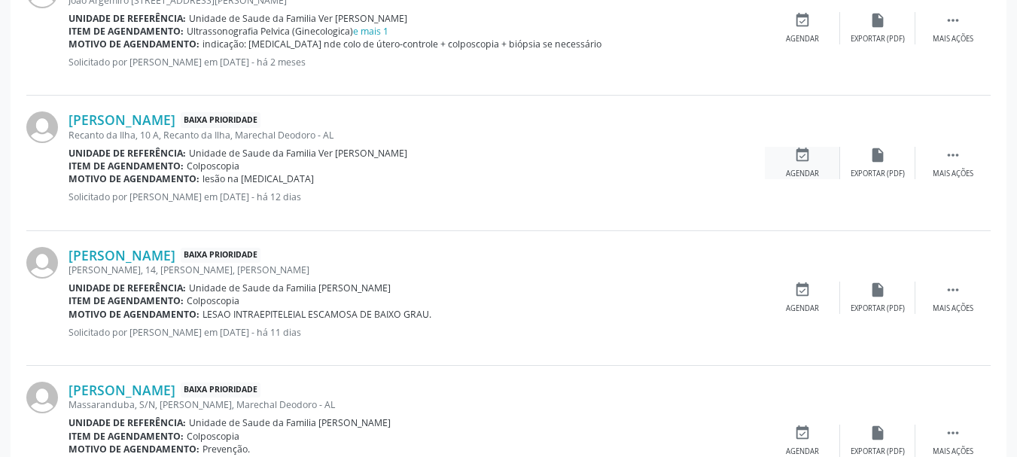
click at [804, 160] on icon "event_available" at bounding box center [802, 155] width 17 height 17
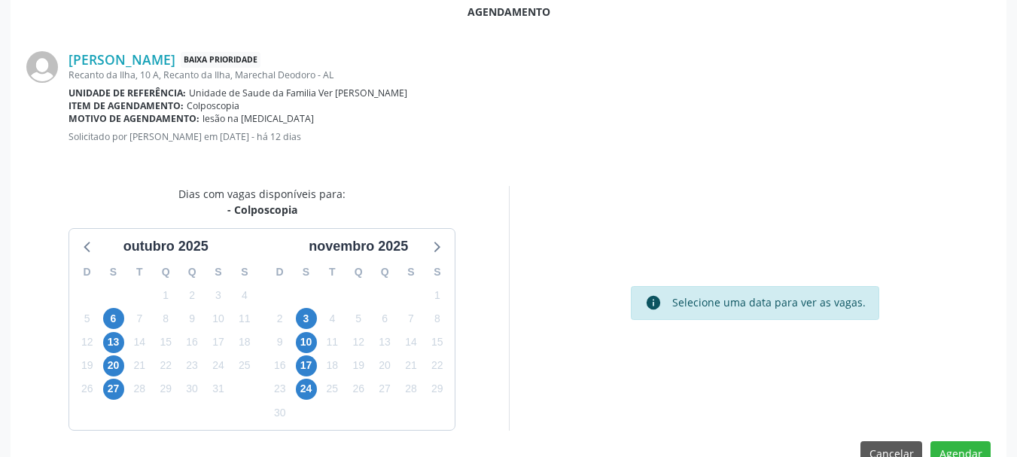
scroll to position [435, 0]
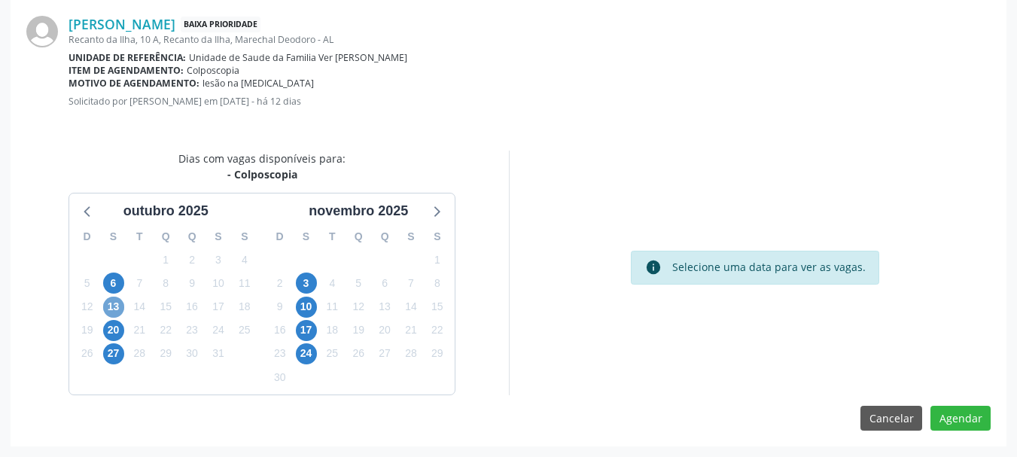
click at [117, 308] on span "13" at bounding box center [113, 307] width 21 height 21
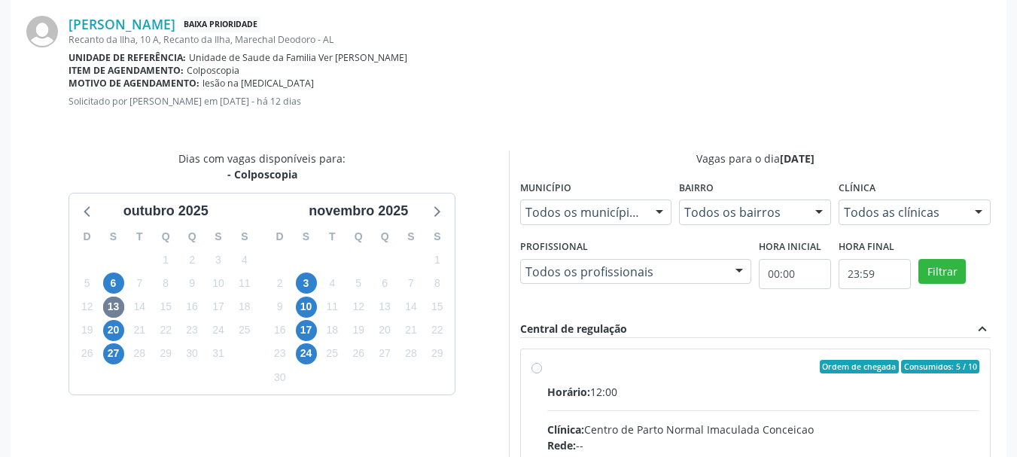
click at [542, 373] on input "Ordem de chegada Consumidos: 5 / 10 Horário: 12:00 Clínica: Centro de Parto Nor…" at bounding box center [537, 367] width 11 height 14
radio input "true"
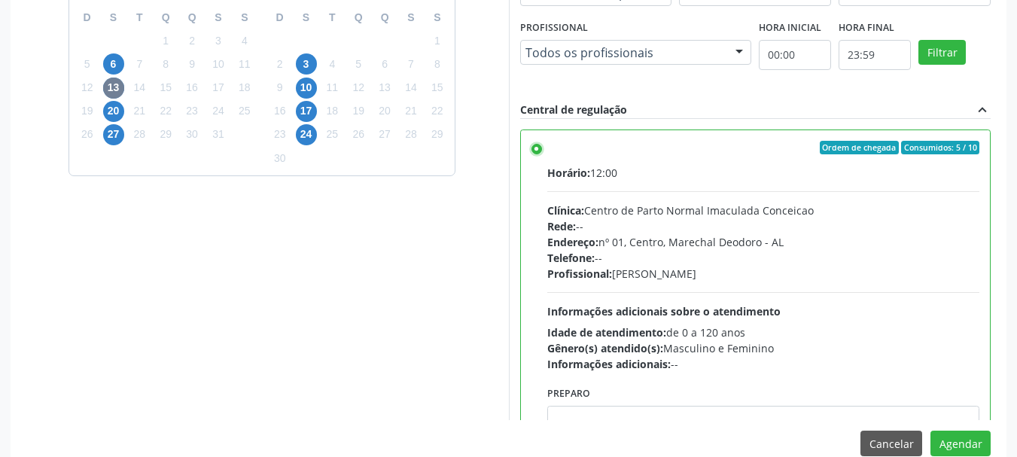
scroll to position [680, 0]
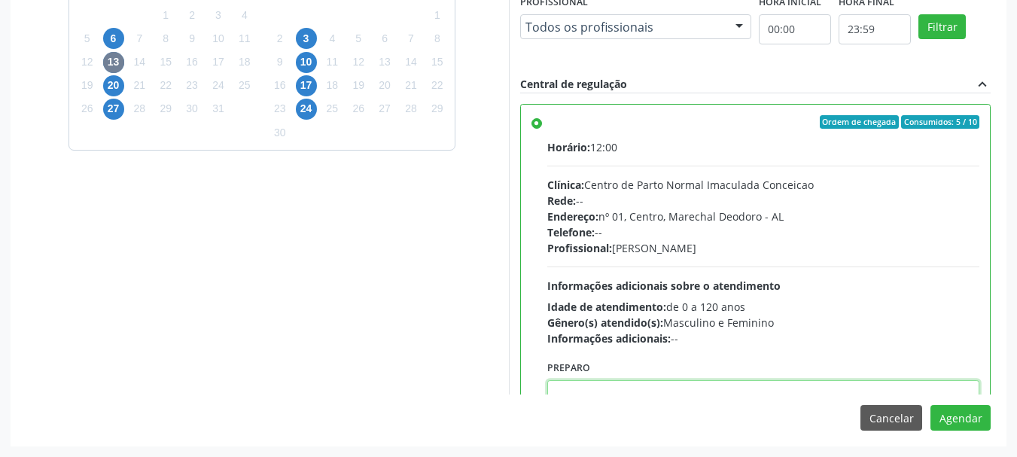
click at [699, 382] on textarea at bounding box center [763, 408] width 433 height 57
paste textarea "LAUDO DE CITOLOGIA DE ATÉ 6 MESES; TRATAMENTO DE 7 A 10 DIAS COM POMADA OU HORM…"
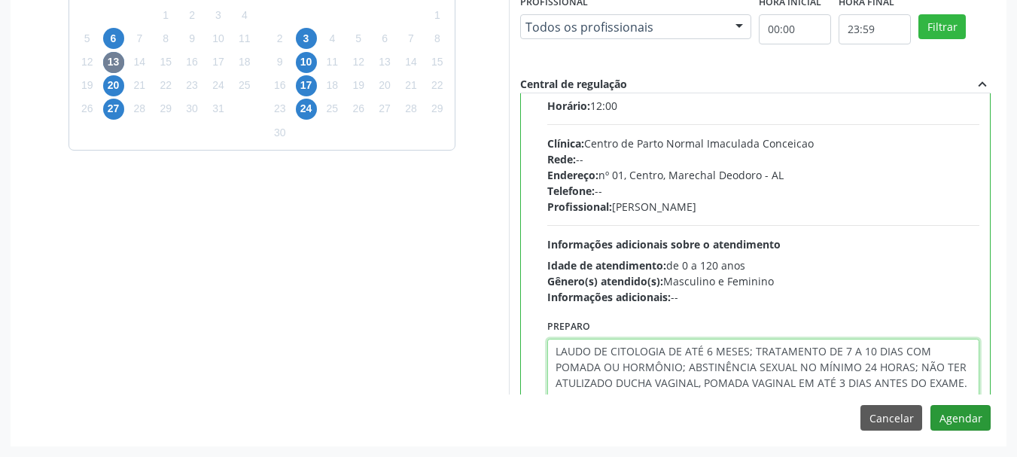
type textarea "LAUDO DE CITOLOGIA DE ATÉ 6 MESES; TRATAMENTO DE 7 A 10 DIAS COM POMADA OU HORM…"
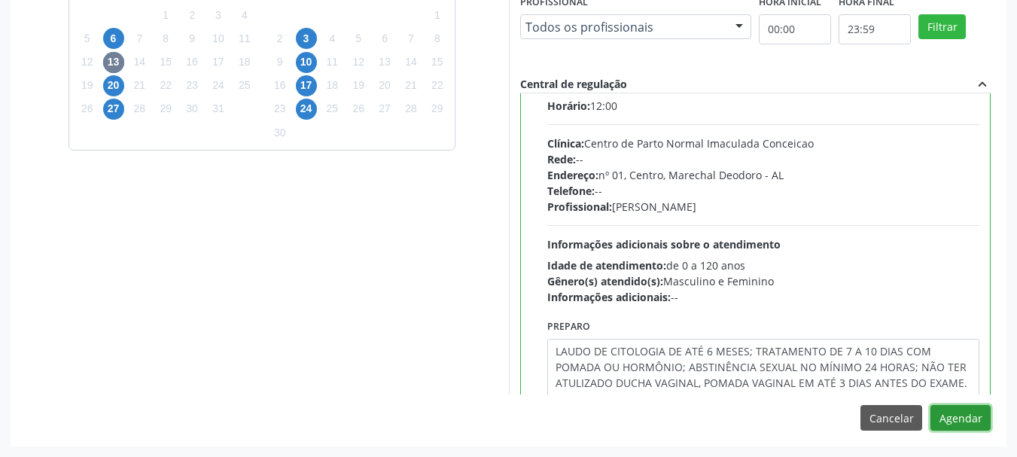
click at [952, 419] on button "Agendar" at bounding box center [961, 418] width 60 height 26
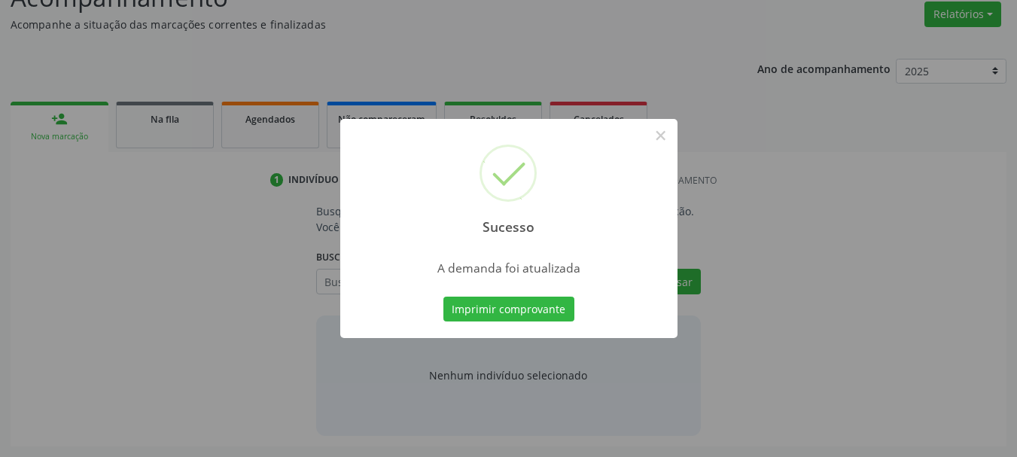
scroll to position [232, 0]
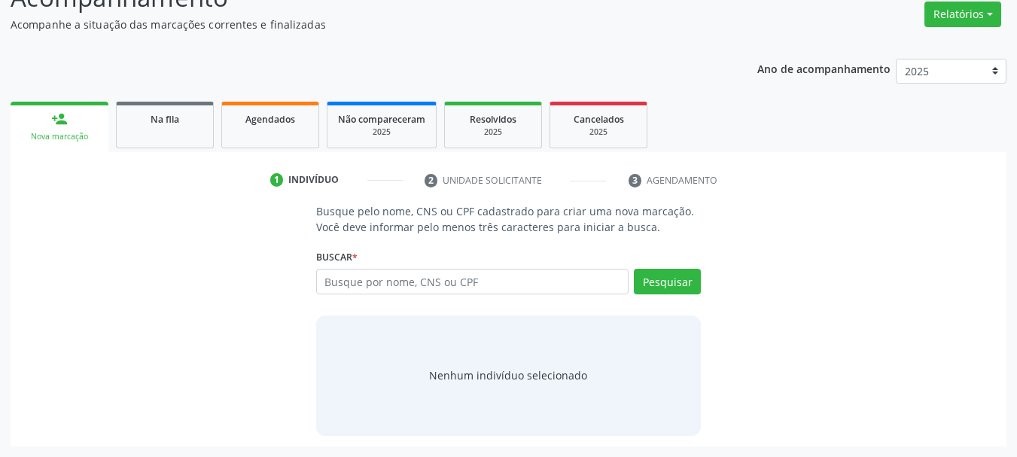
click at [153, 158] on div "1 Indivíduo 2 Unidade solicitante 3 Agendamento Busque pelo nome, CNS ou CPF ca…" at bounding box center [509, 299] width 996 height 294
click at [160, 111] on div "Na fila" at bounding box center [164, 119] width 75 height 16
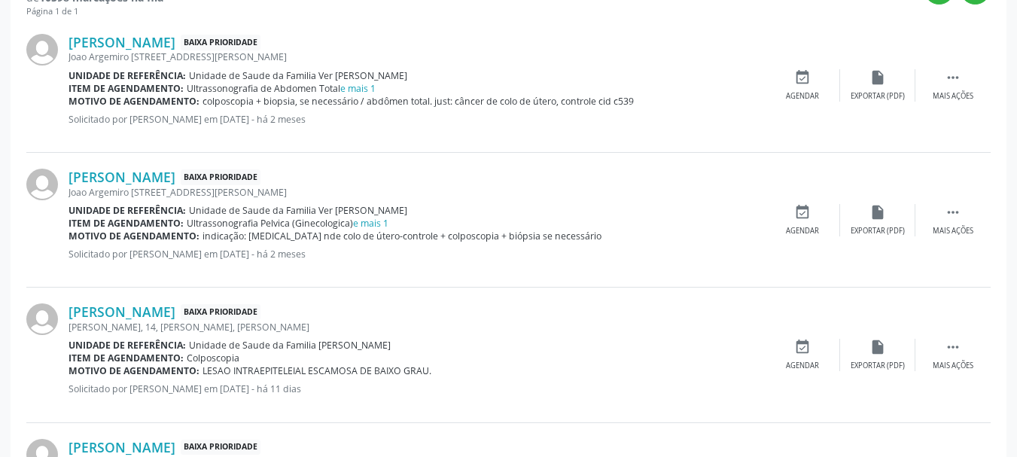
scroll to position [641, 0]
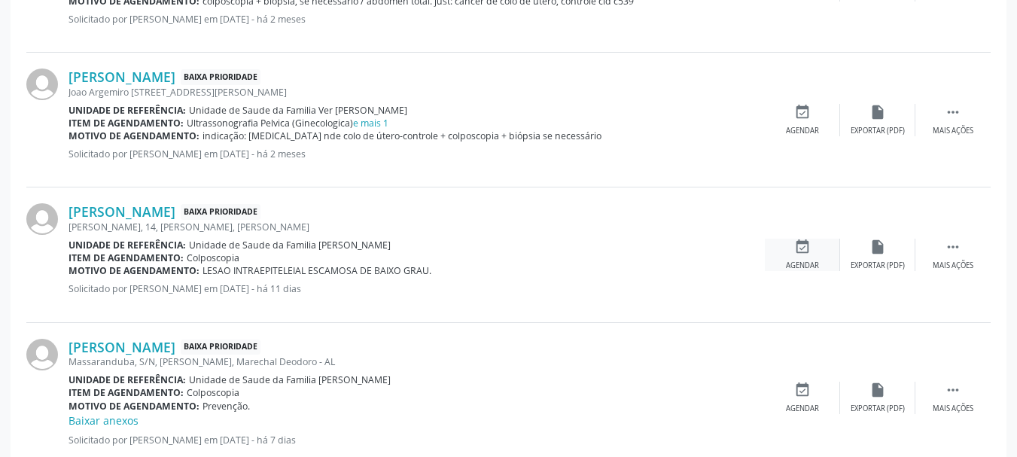
click at [799, 268] on div "Agendar" at bounding box center [802, 266] width 33 height 11
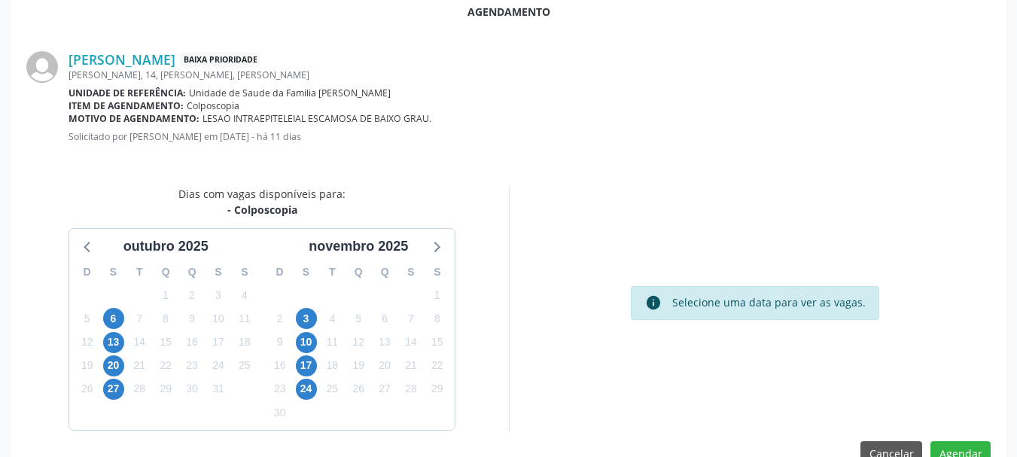
scroll to position [435, 0]
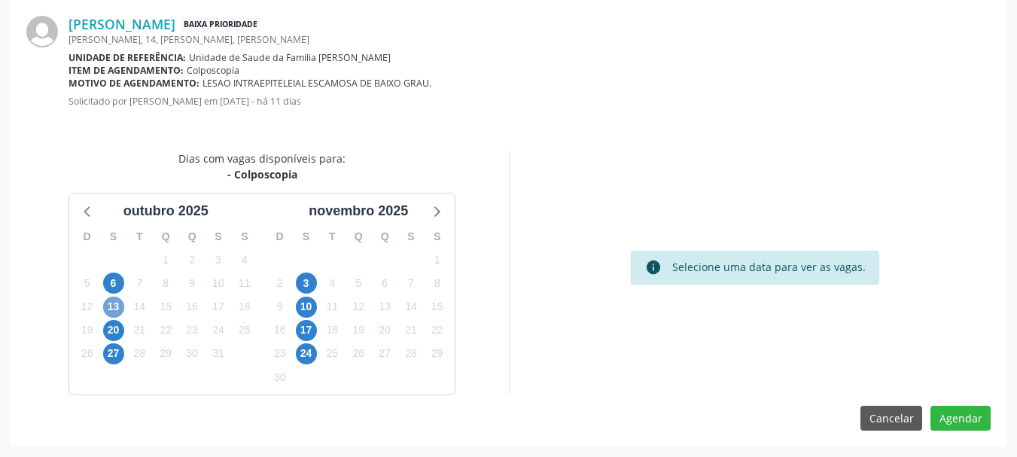
click at [109, 304] on span "13" at bounding box center [113, 307] width 21 height 21
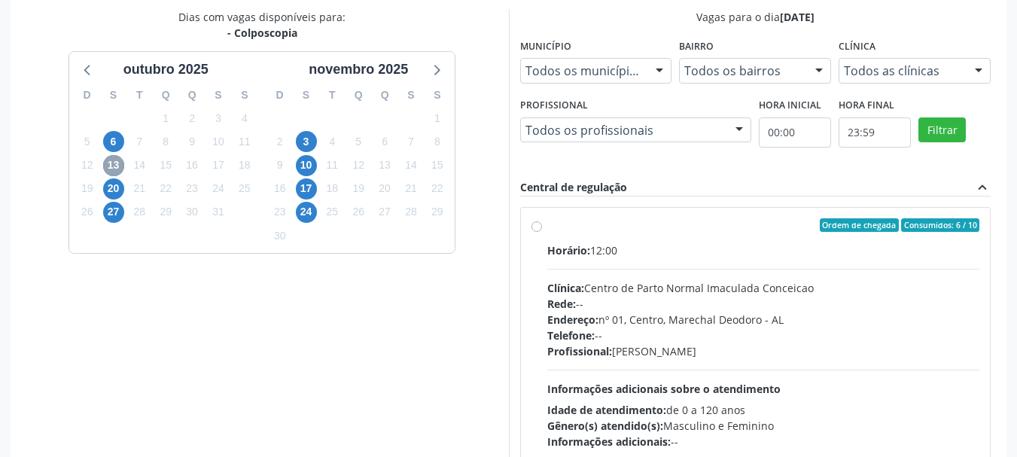
scroll to position [608, 0]
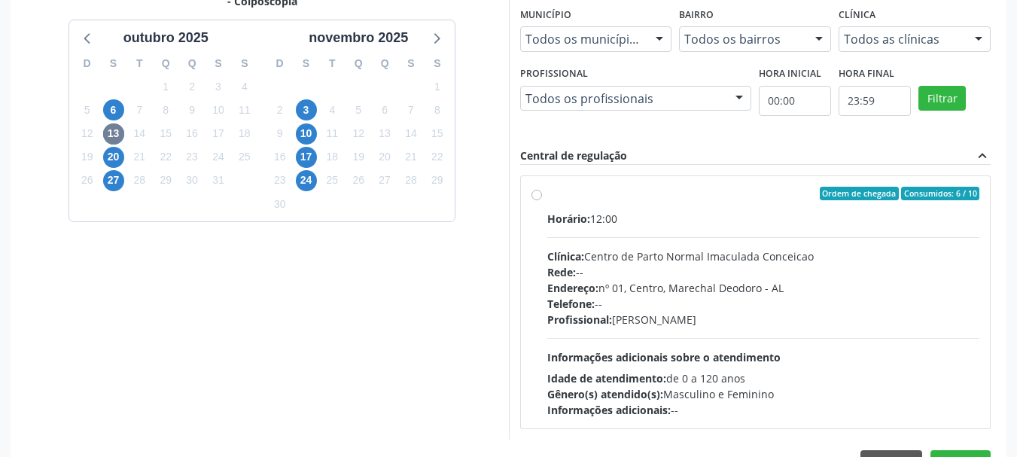
click at [672, 306] on div "Telefone: --" at bounding box center [763, 304] width 433 height 16
click at [542, 200] on input "Ordem de chegada Consumidos: 6 / 10 Horário: 12:00 Clínica: Centro de Parto Nor…" at bounding box center [537, 194] width 11 height 14
radio input "true"
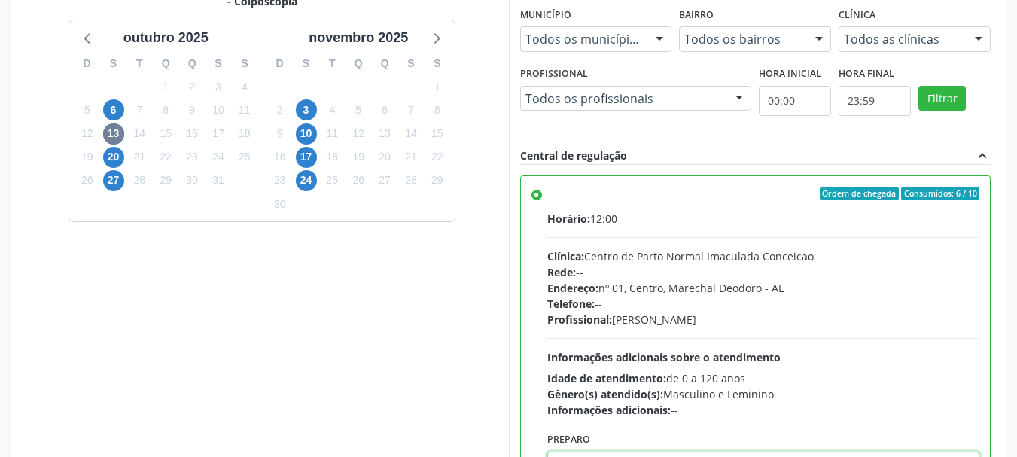
paste textarea "LAUDO DE CITOLOGIA DE ATÉ 6 MESES; TRATAMENTO DE 7 A 10 DIAS COM POMADA OU HORM…"
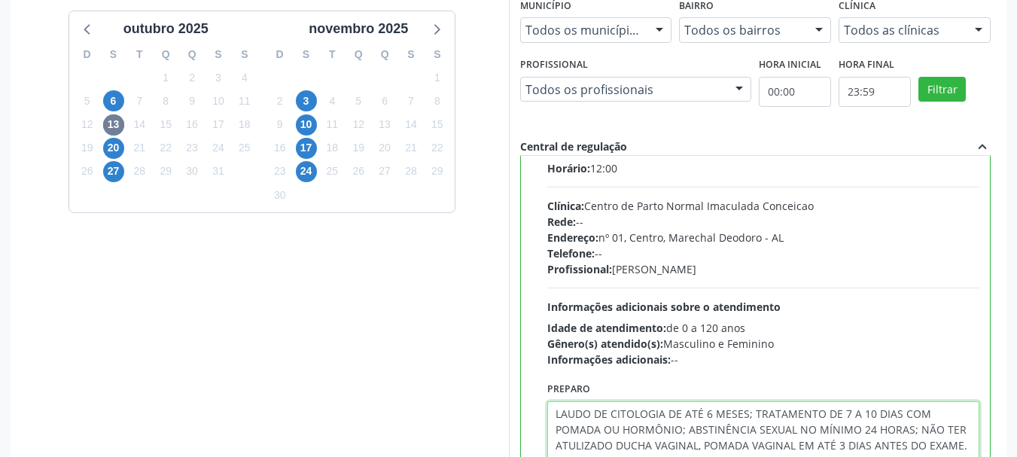
scroll to position [680, 0]
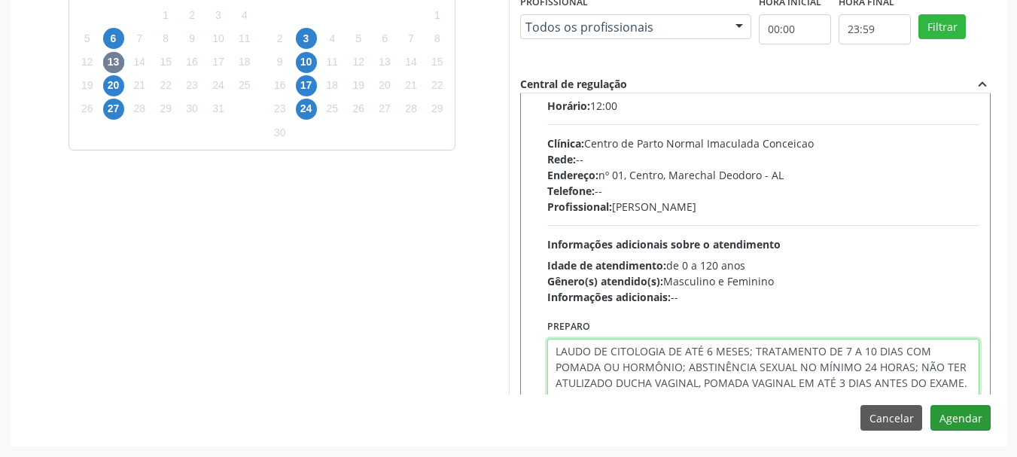
type textarea "LAUDO DE CITOLOGIA DE ATÉ 6 MESES; TRATAMENTO DE 7 A 10 DIAS COM POMADA OU HORM…"
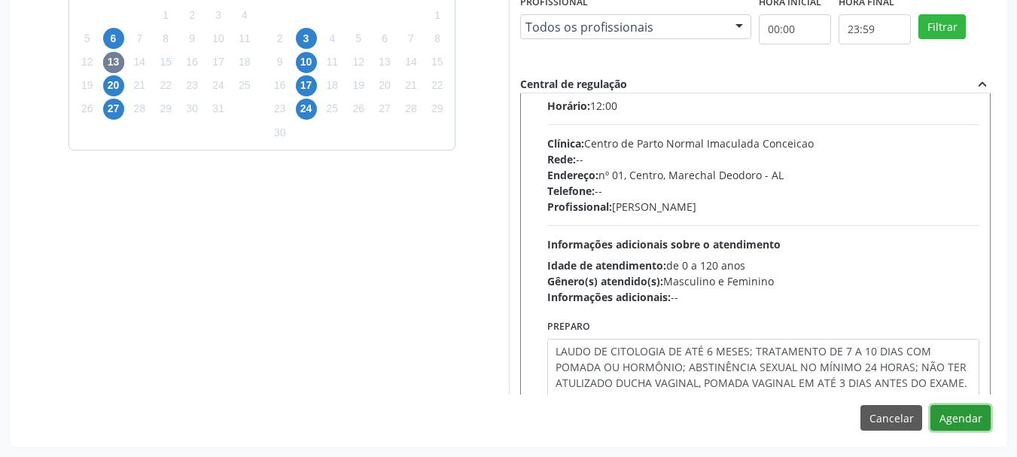
click at [955, 420] on button "Agendar" at bounding box center [961, 418] width 60 height 26
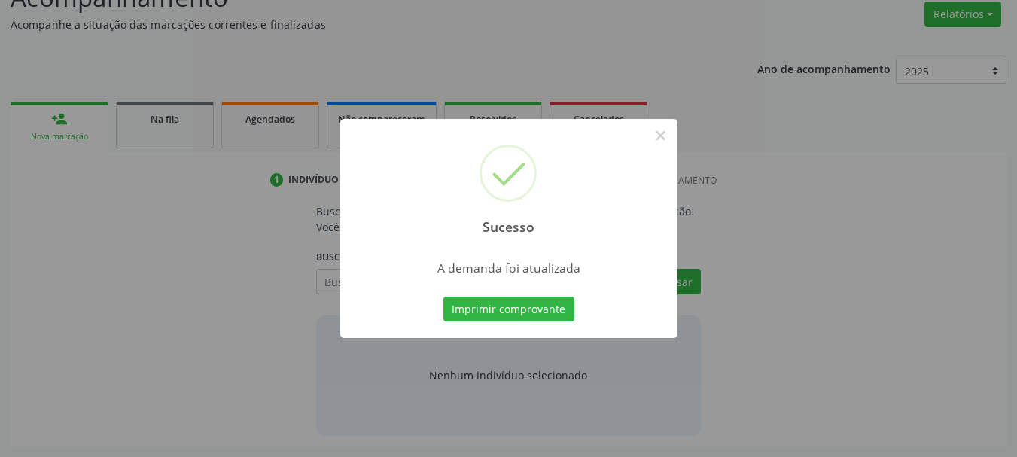
scroll to position [232, 0]
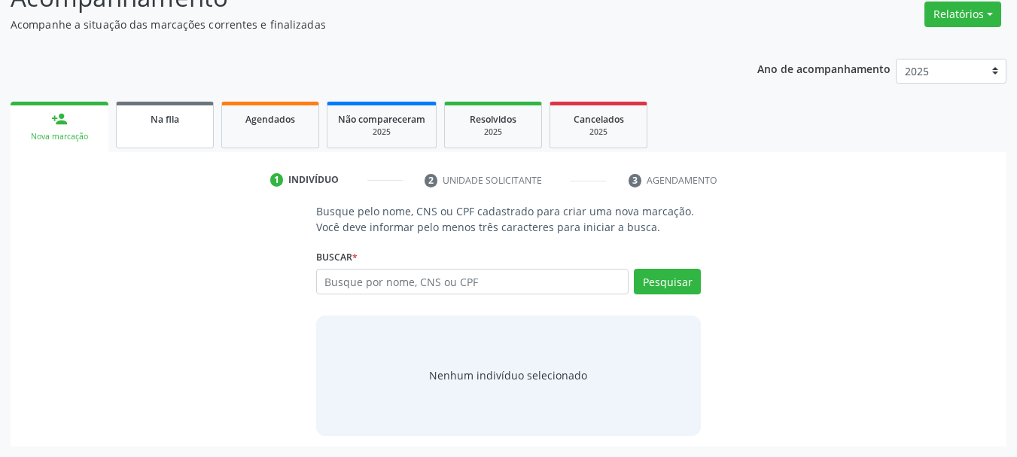
click at [163, 130] on link "Na fila" at bounding box center [165, 125] width 98 height 47
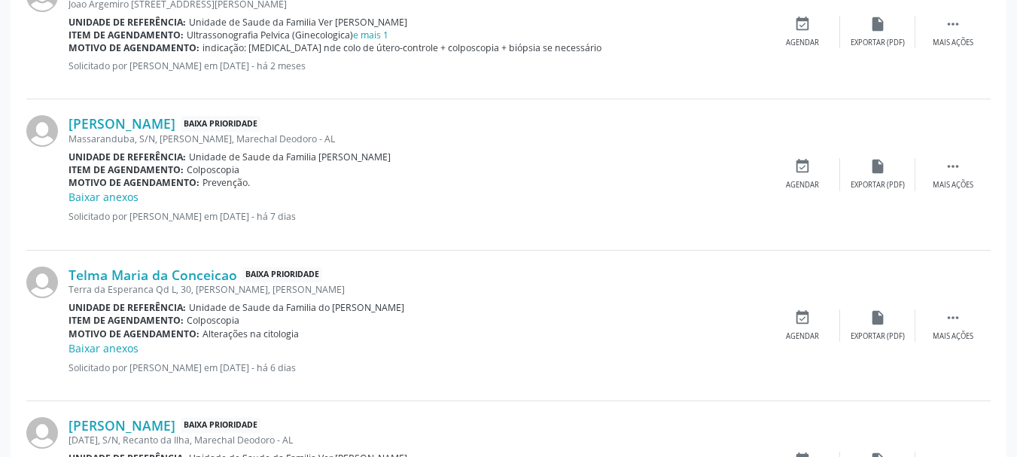
scroll to position [734, 0]
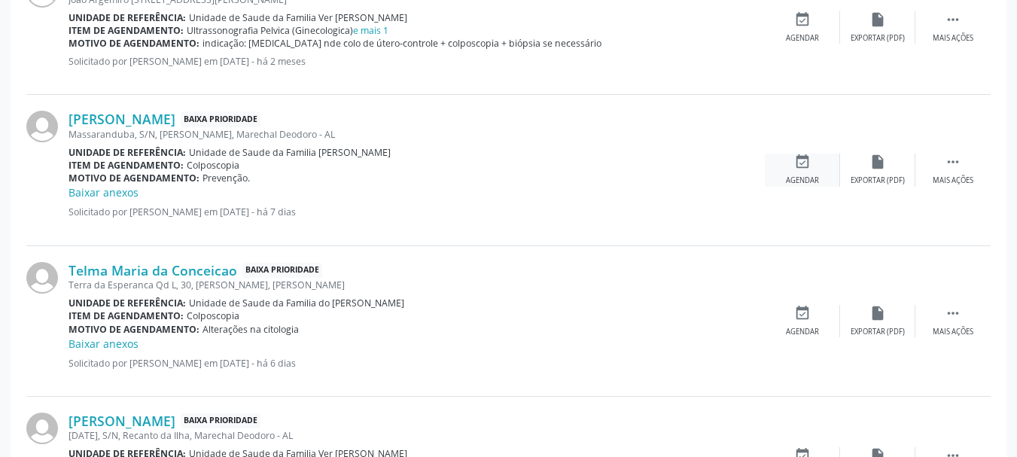
click at [800, 166] on icon "event_available" at bounding box center [802, 162] width 17 height 17
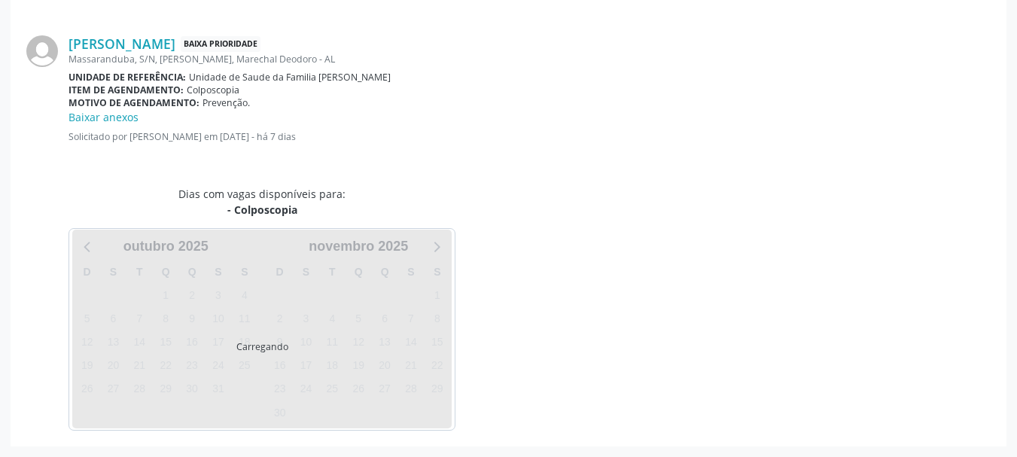
scroll to position [451, 0]
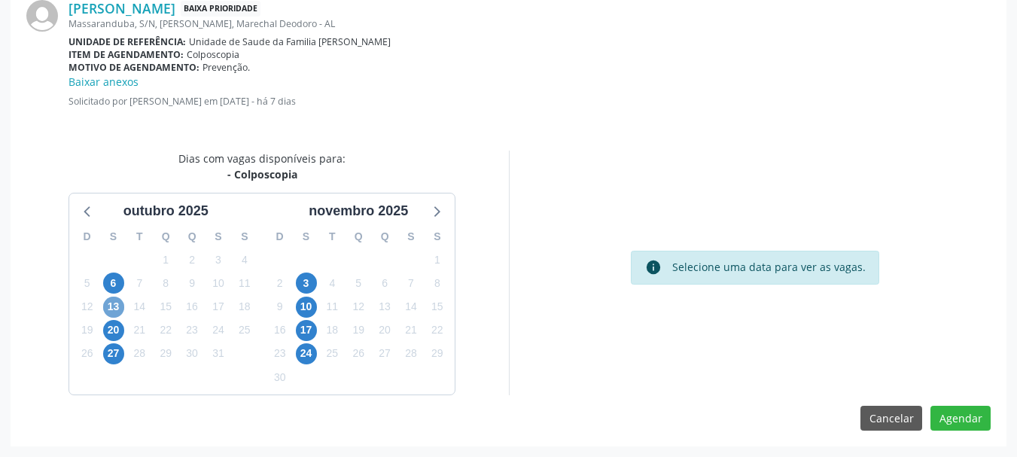
click at [120, 309] on span "13" at bounding box center [113, 307] width 21 height 21
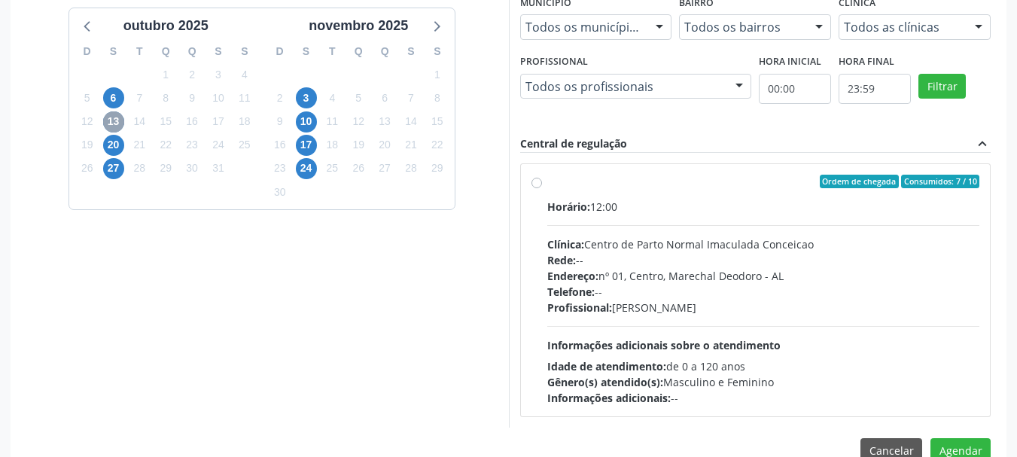
scroll to position [648, 0]
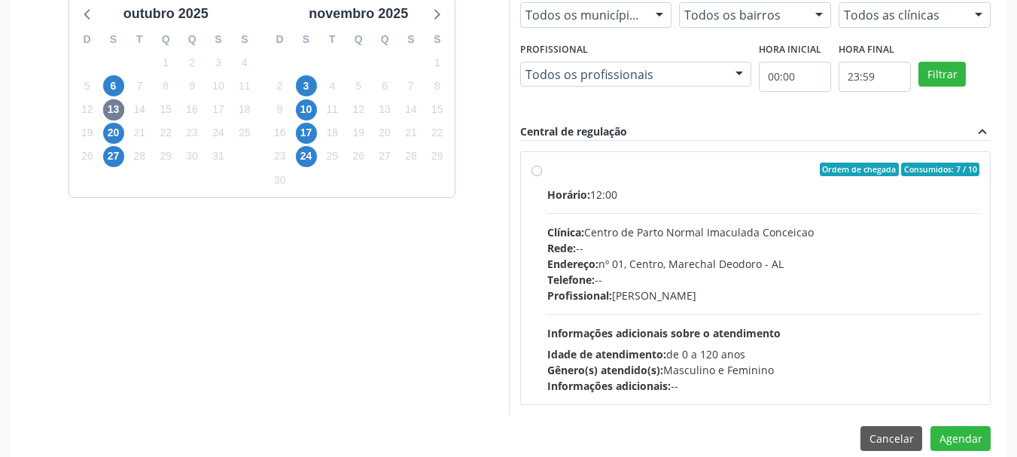
click at [705, 259] on div "Endereço: nº 01, Centro, [GEOGRAPHIC_DATA] - AL" at bounding box center [763, 264] width 433 height 16
click at [542, 176] on input "Ordem de chegada Consumidos: 7 / 10 Horário: 12:00 Clínica: Centro de Parto Nor…" at bounding box center [537, 170] width 11 height 14
radio input "true"
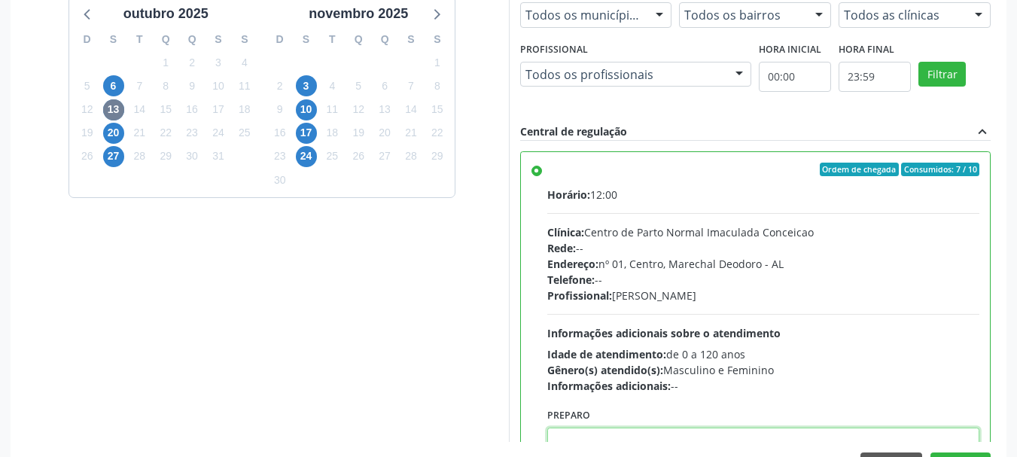
click at [638, 441] on textarea at bounding box center [763, 456] width 433 height 57
paste textarea "LAUDO DE CITOLOGIA DE ATÉ 6 MESES; TRATAMENTO DE 7 A 10 DIAS COM POMADA OU HORM…"
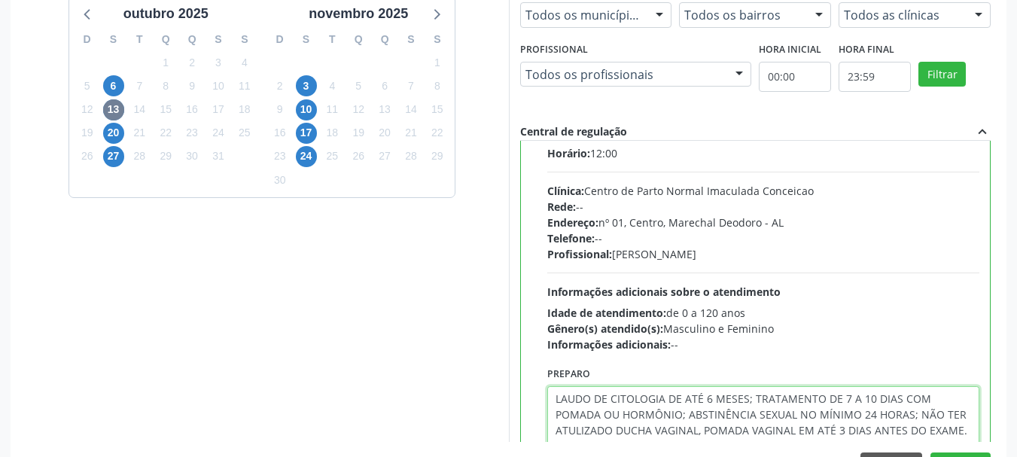
scroll to position [696, 0]
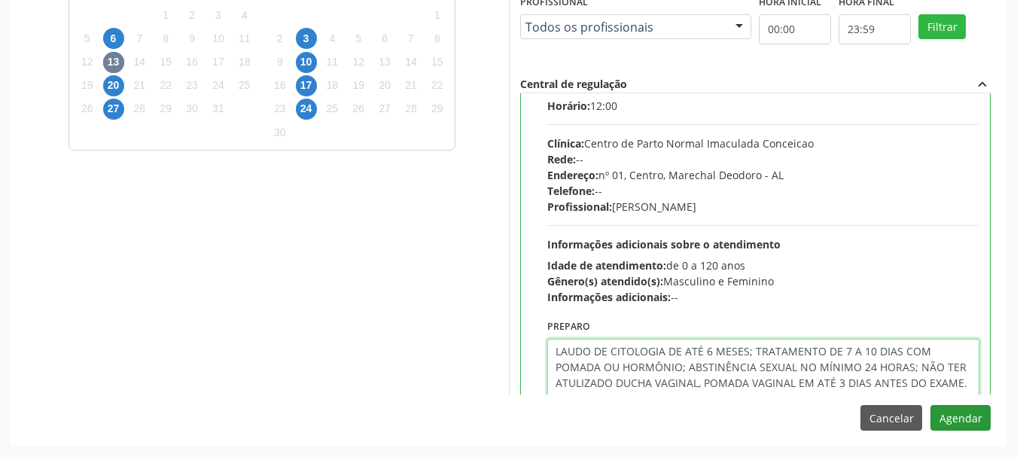
type textarea "LAUDO DE CITOLOGIA DE ATÉ 6 MESES; TRATAMENTO DE 7 A 10 DIAS COM POMADA OU HORM…"
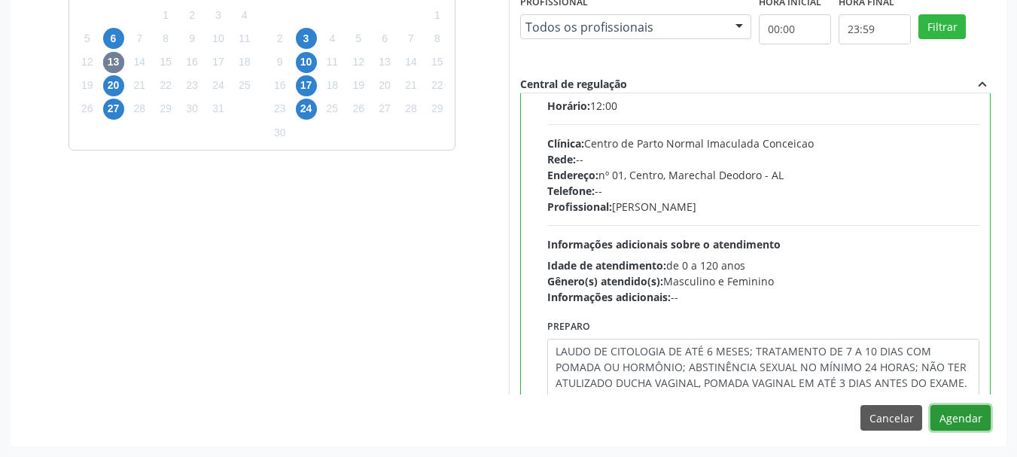
click at [967, 420] on button "Agendar" at bounding box center [961, 418] width 60 height 26
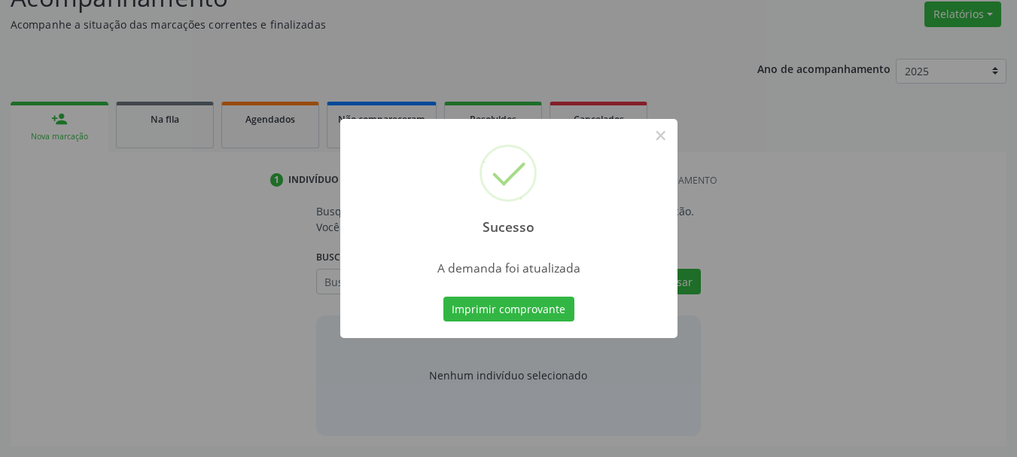
scroll to position [232, 0]
click at [663, 135] on button "×" at bounding box center [661, 136] width 26 height 26
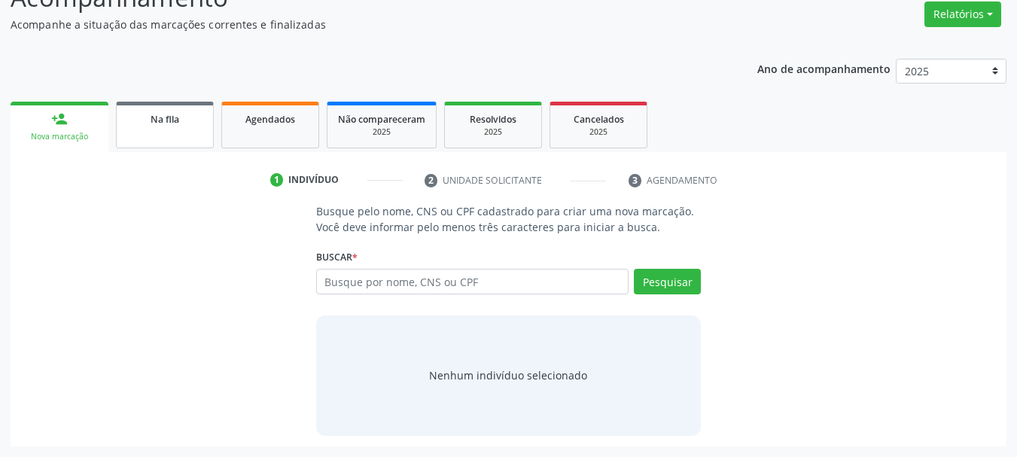
click at [200, 112] on div "Na fila" at bounding box center [164, 119] width 75 height 16
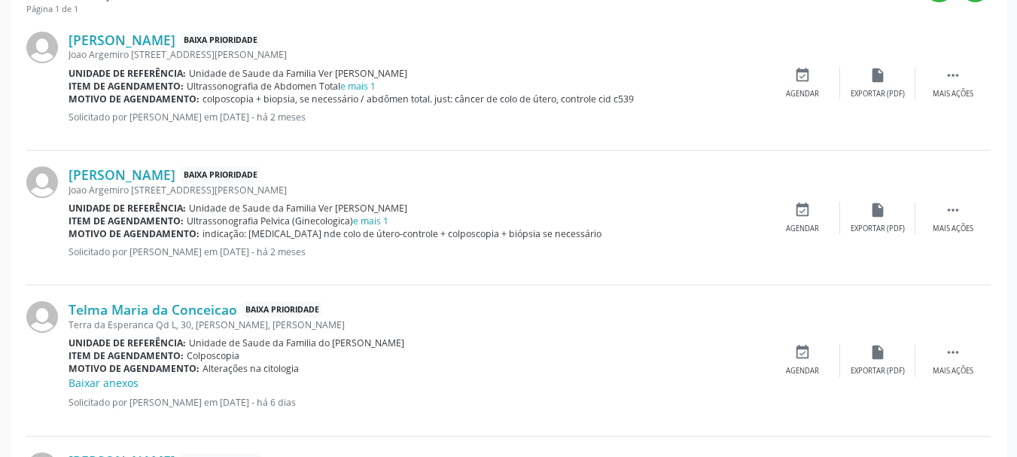
scroll to position [684, 0]
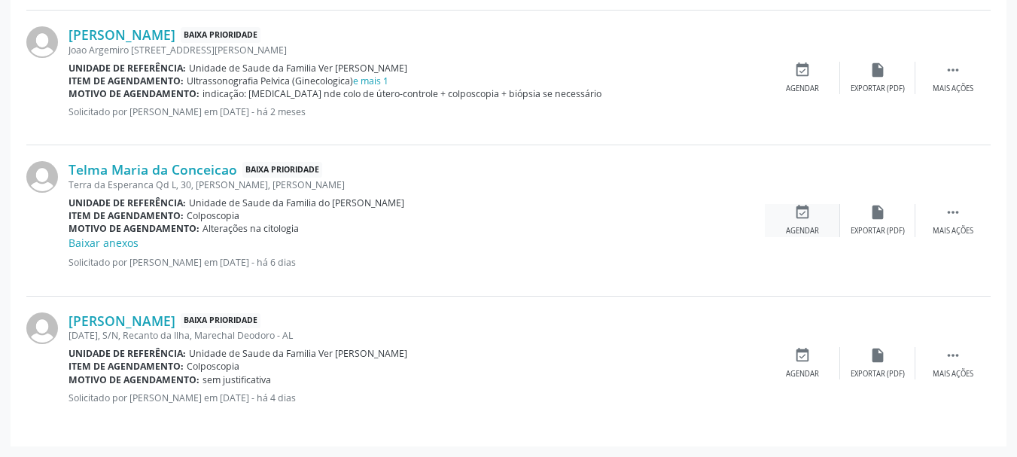
click at [809, 216] on icon "event_available" at bounding box center [802, 212] width 17 height 17
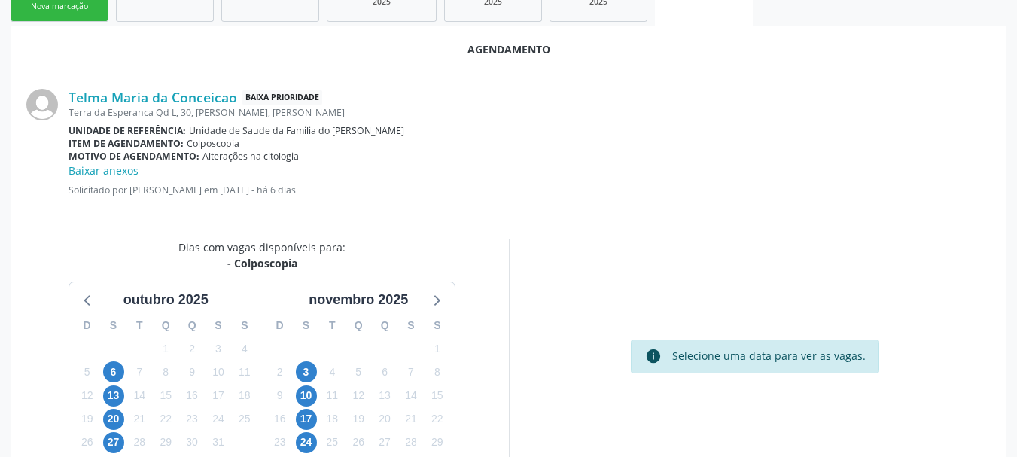
scroll to position [451, 0]
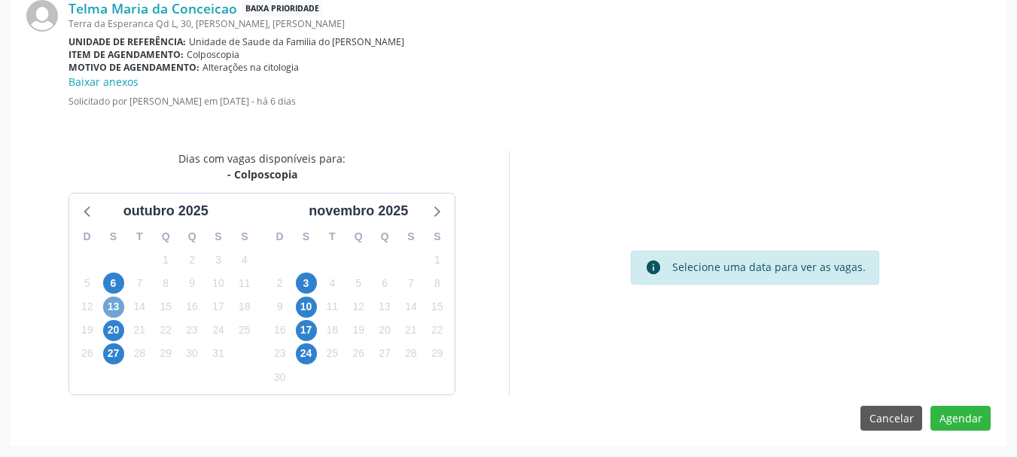
click at [117, 313] on span "13" at bounding box center [113, 307] width 21 height 21
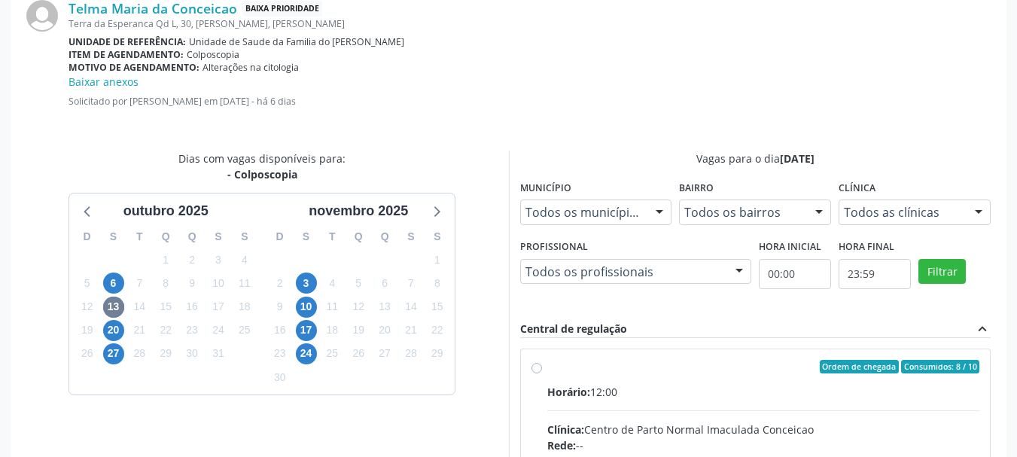
click at [605, 423] on div "Clínica: Centro de Parto Normal Imaculada Conceicao" at bounding box center [763, 430] width 433 height 16
click at [542, 373] on input "Ordem de chegada Consumidos: 8 / 10 Horário: 12:00 Clínica: Centro de Parto Nor…" at bounding box center [537, 367] width 11 height 14
radio input "true"
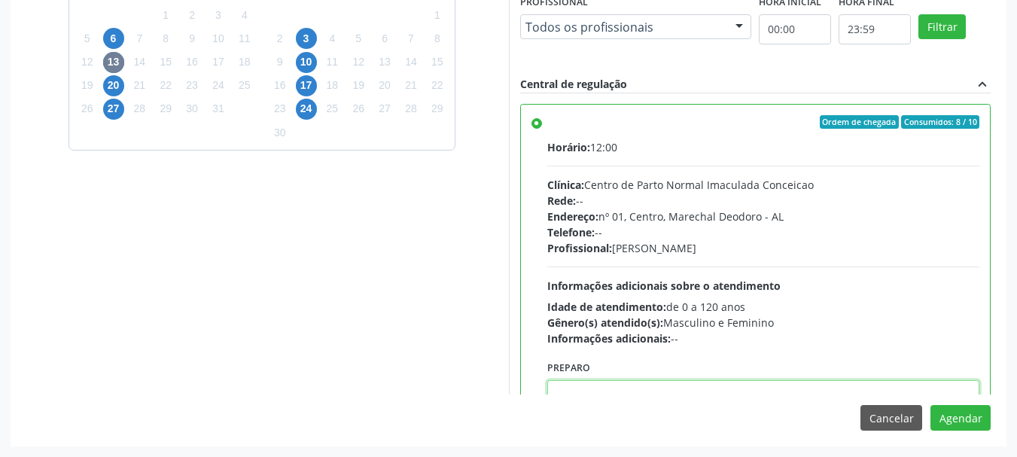
click at [900, 388] on textarea at bounding box center [763, 408] width 433 height 57
paste textarea "LAUDO DE CITOLOGIA DE ATÉ 6 MESES; TRATAMENTO DE 7 A 10 DIAS COM POMADA OU HORM…"
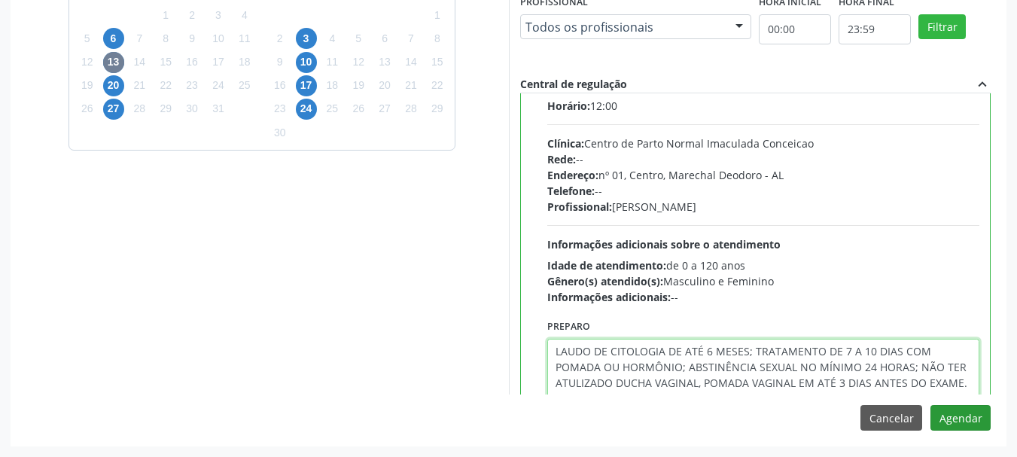
type textarea "LAUDO DE CITOLOGIA DE ATÉ 6 MESES; TRATAMENTO DE 7 A 10 DIAS COM POMADA OU HORM…"
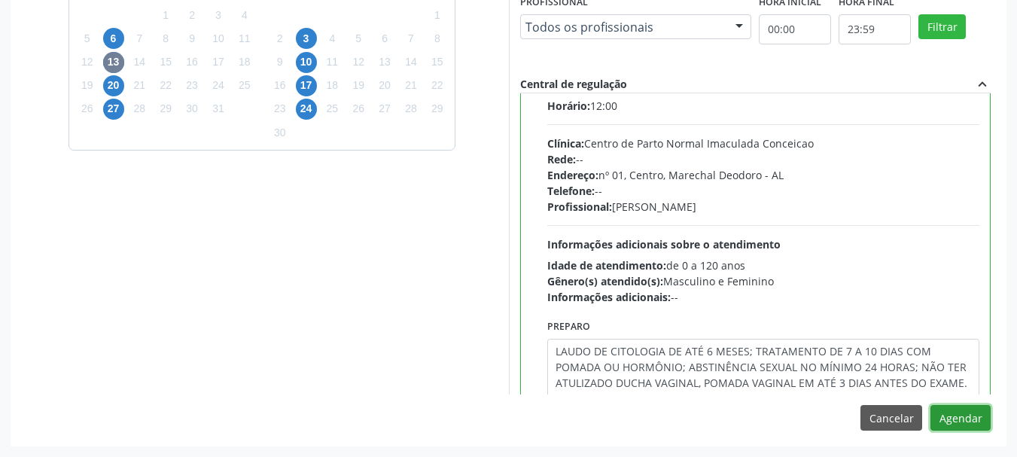
click at [951, 411] on button "Agendar" at bounding box center [961, 418] width 60 height 26
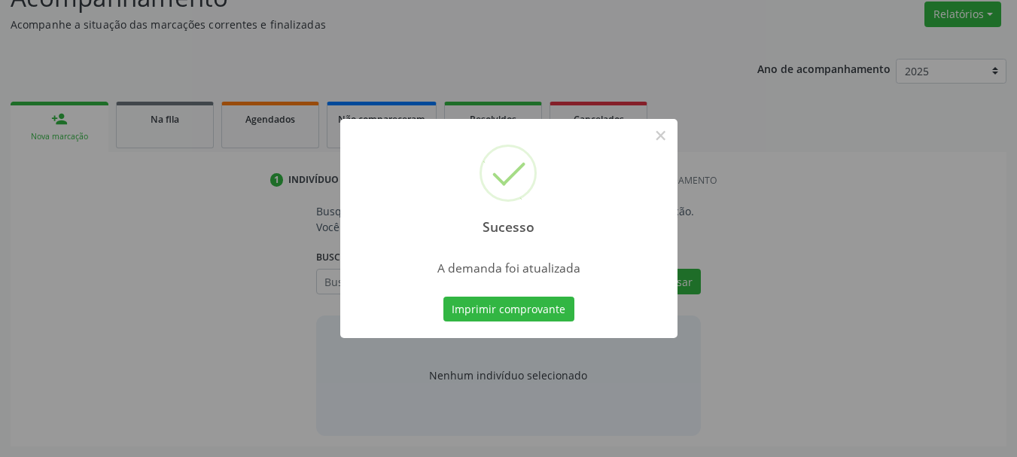
scroll to position [232, 0]
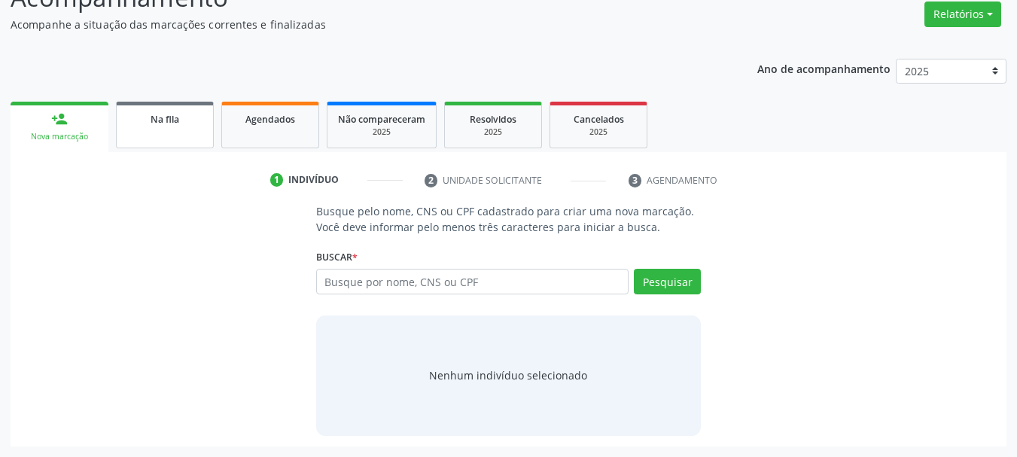
click at [184, 126] on link "Na fila" at bounding box center [165, 125] width 98 height 47
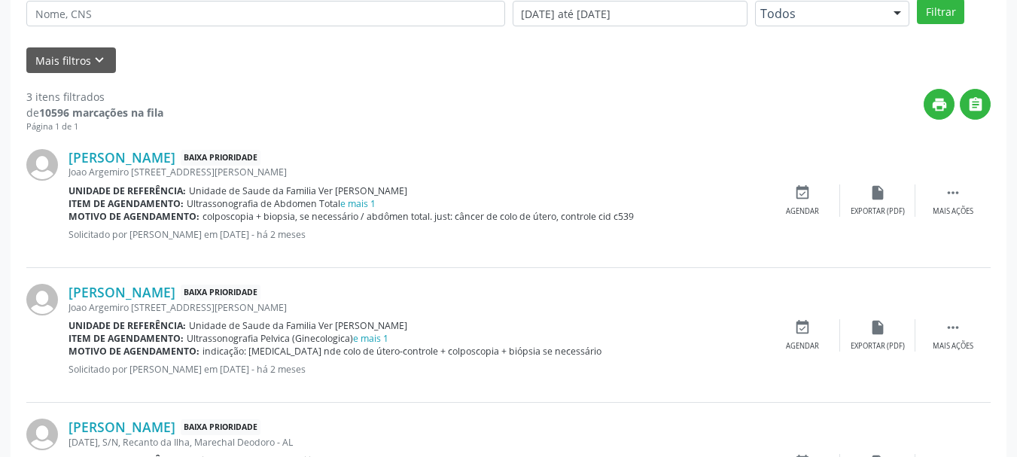
scroll to position [533, 0]
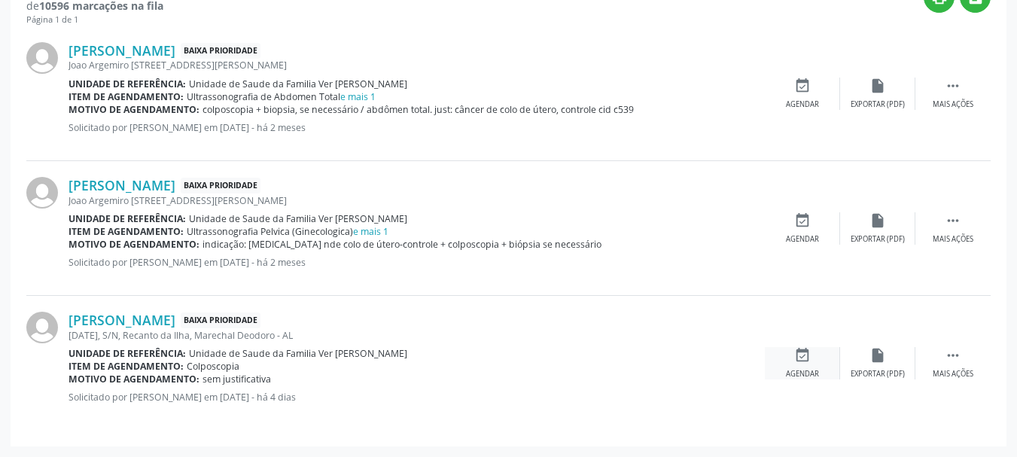
click at [809, 376] on div "Agendar" at bounding box center [802, 374] width 33 height 11
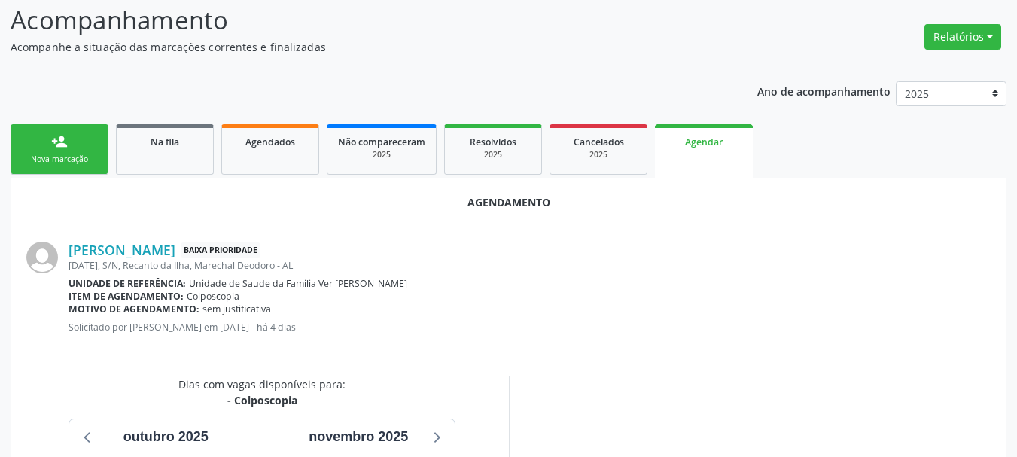
scroll to position [426, 0]
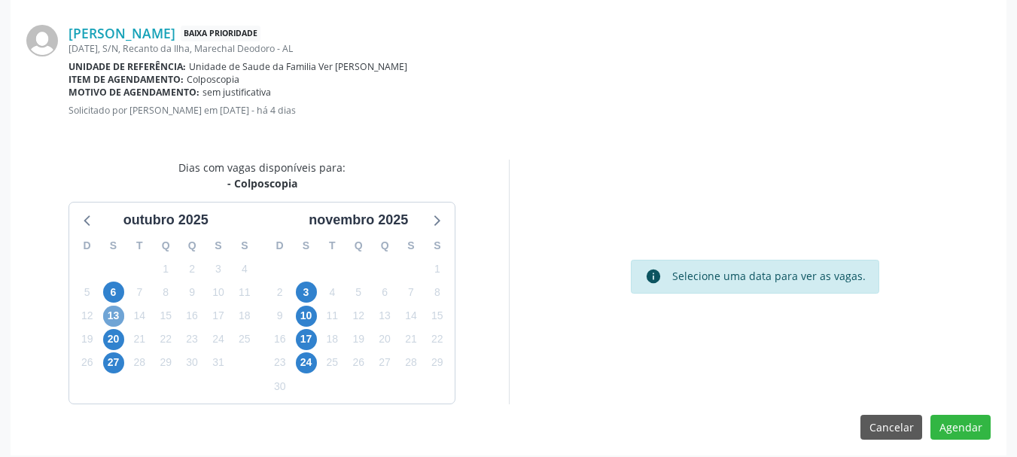
click at [111, 318] on span "13" at bounding box center [113, 316] width 21 height 21
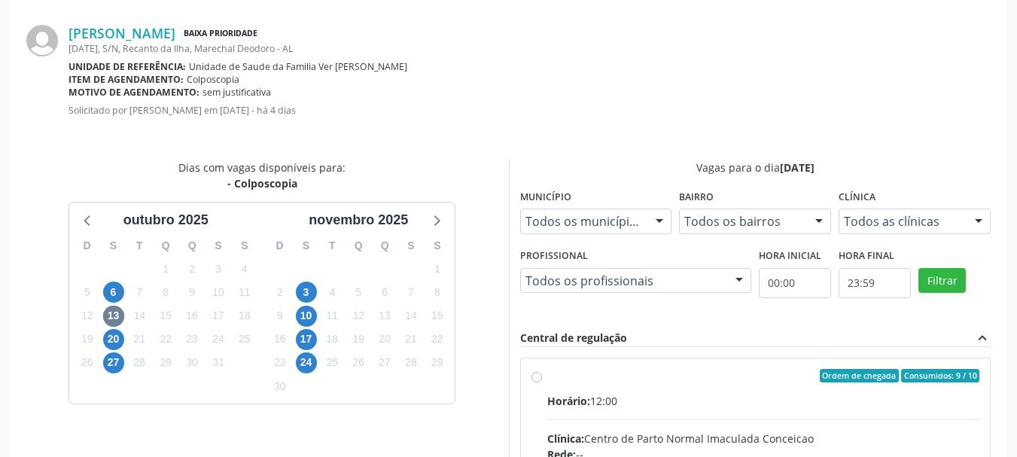
click at [542, 382] on input "Ordem de chegada Consumidos: 9 / 10 Horário: 12:00 Clínica: Centro de Parto Nor…" at bounding box center [537, 376] width 11 height 14
radio input "true"
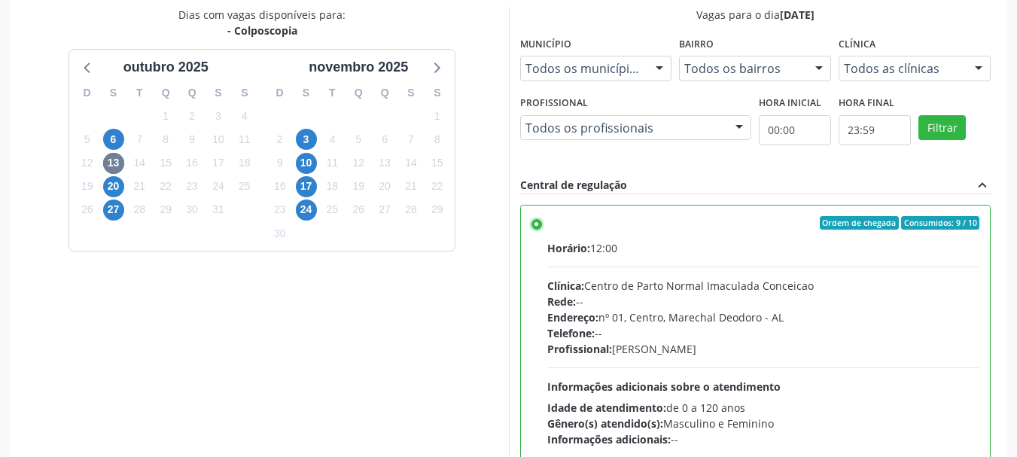
scroll to position [680, 0]
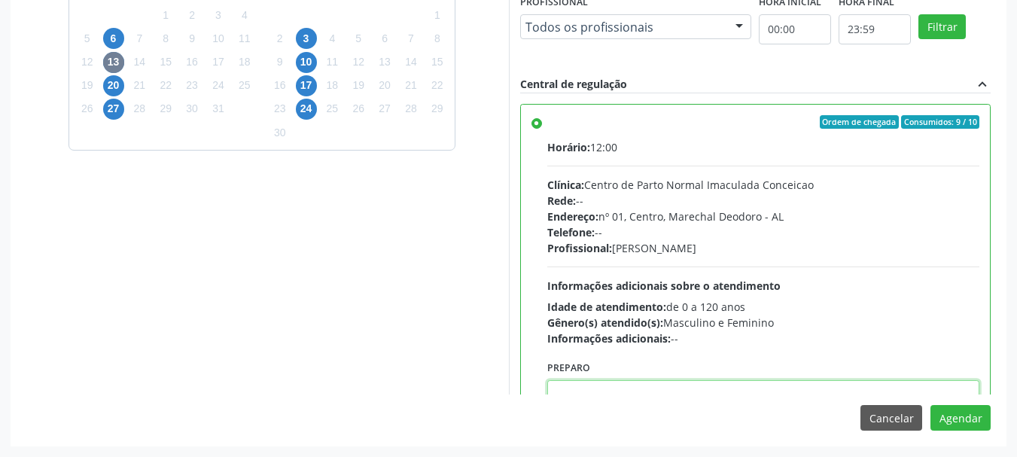
click at [892, 391] on textarea at bounding box center [763, 408] width 433 height 57
paste textarea "LAUDO DE CITOLOGIA DE ATÉ 6 MESES; TRATAMENTO DE 7 A 10 DIAS COM POMADA OU HORM…"
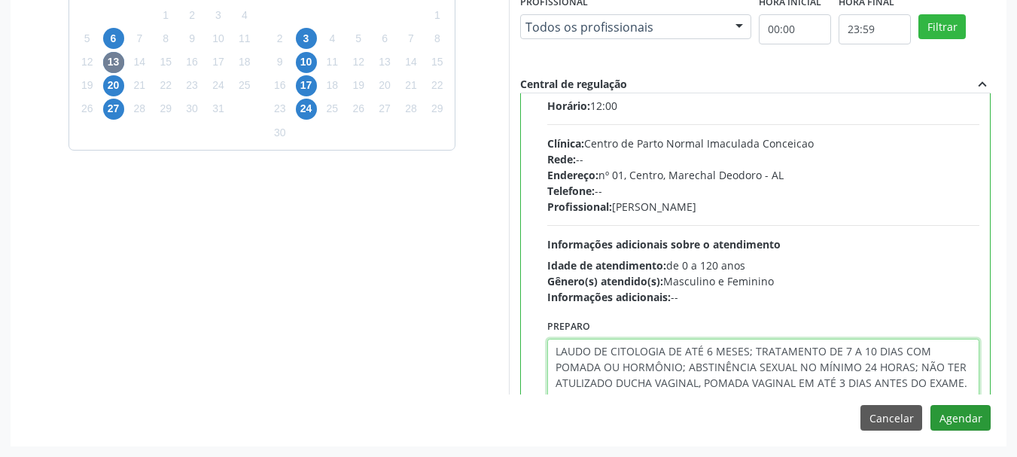
type textarea "LAUDO DE CITOLOGIA DE ATÉ 6 MESES; TRATAMENTO DE 7 A 10 DIAS COM POMADA OU HORM…"
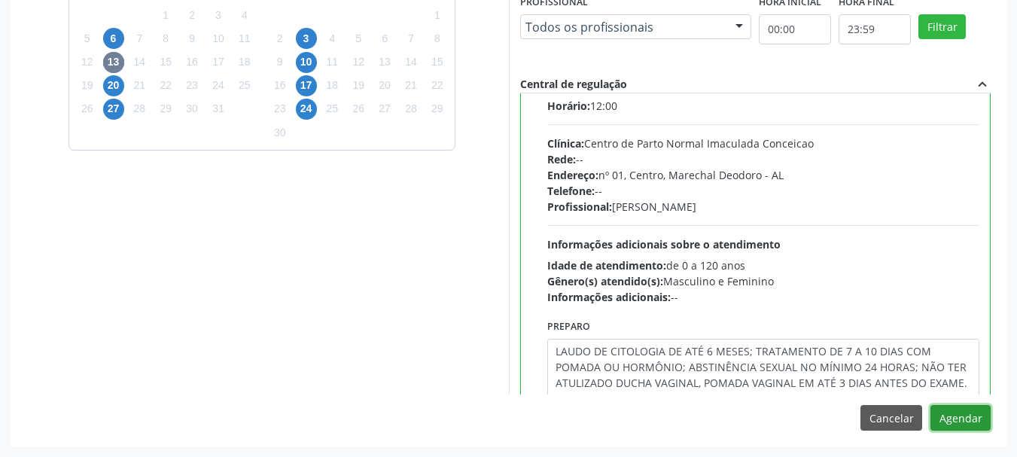
click at [946, 419] on button "Agendar" at bounding box center [961, 418] width 60 height 26
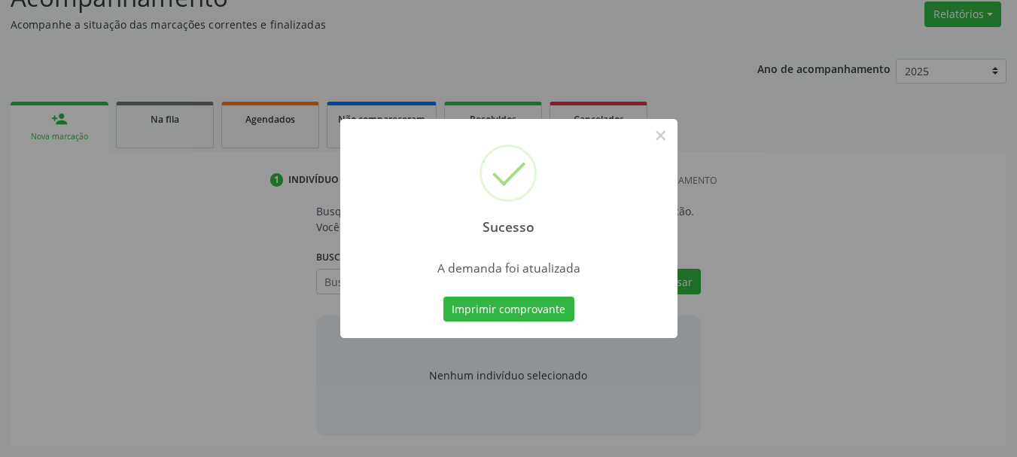
scroll to position [232, 0]
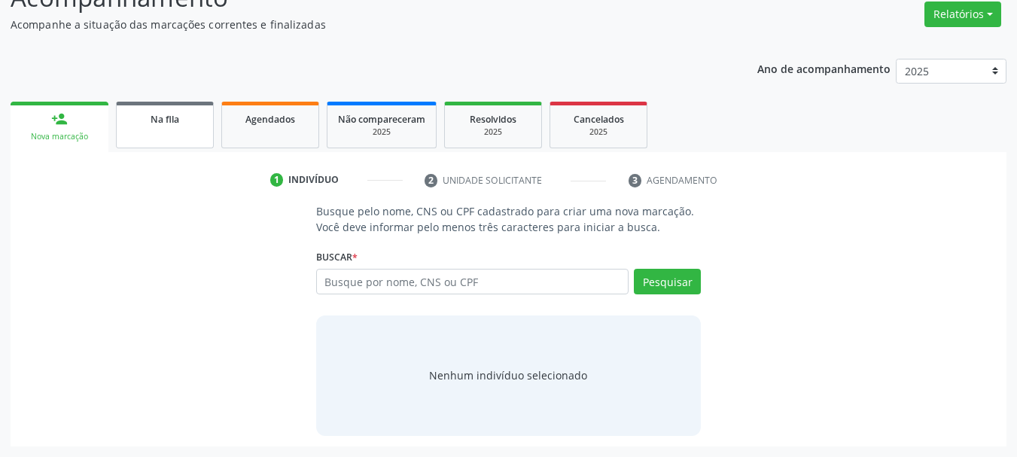
click at [175, 133] on link "Na fila" at bounding box center [165, 125] width 98 height 47
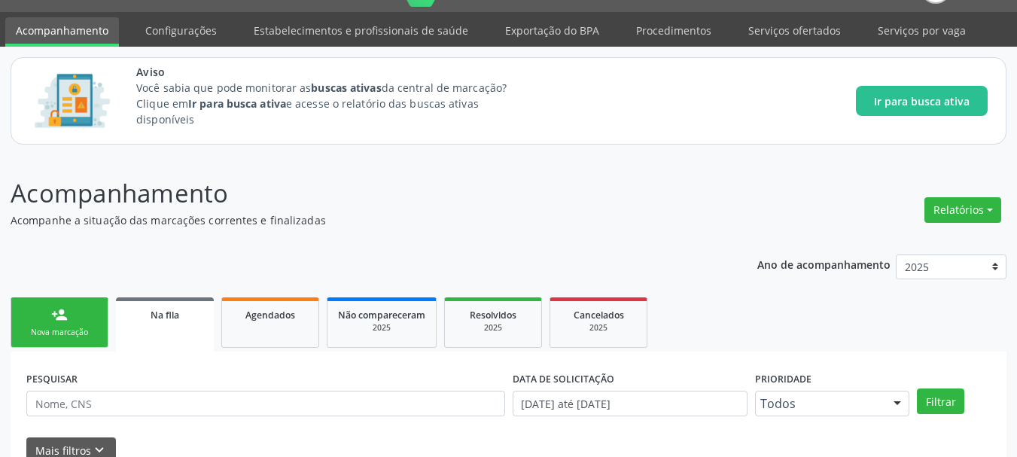
scroll to position [35, 0]
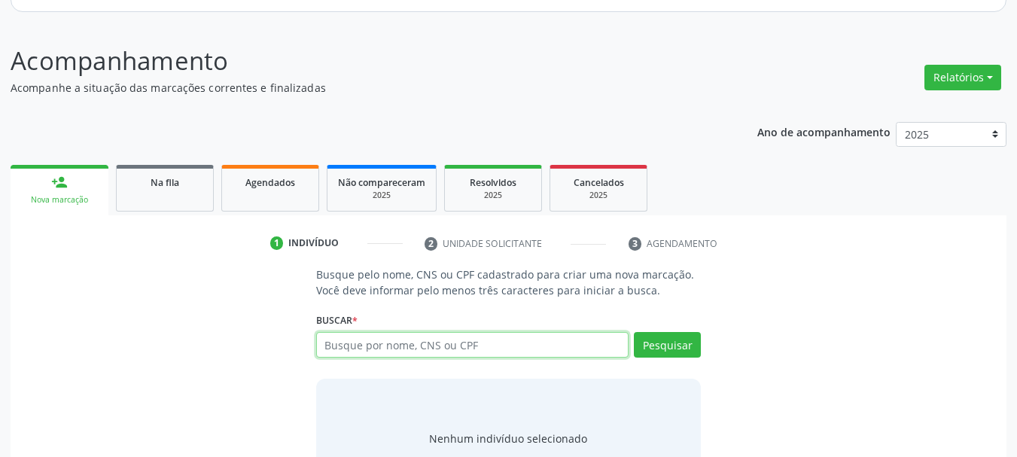
scroll to position [232, 0]
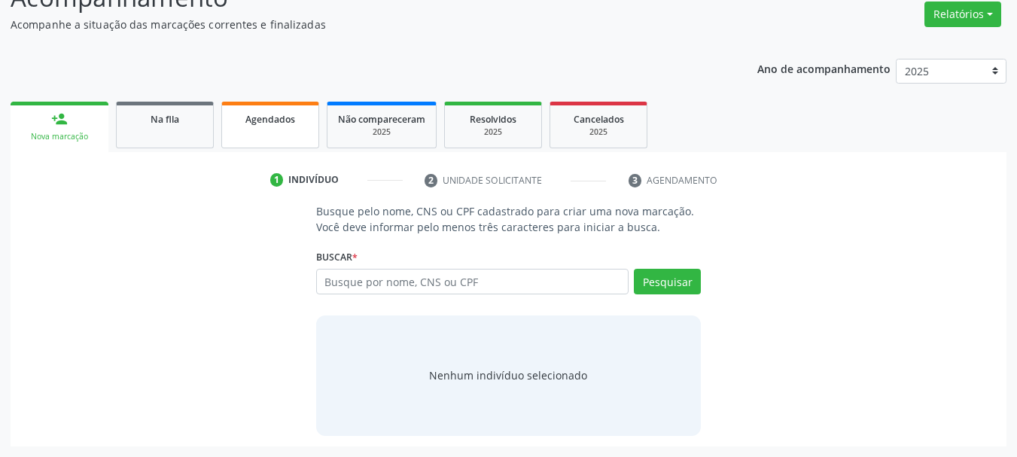
click at [309, 102] on link "Agendados" at bounding box center [270, 125] width 98 height 47
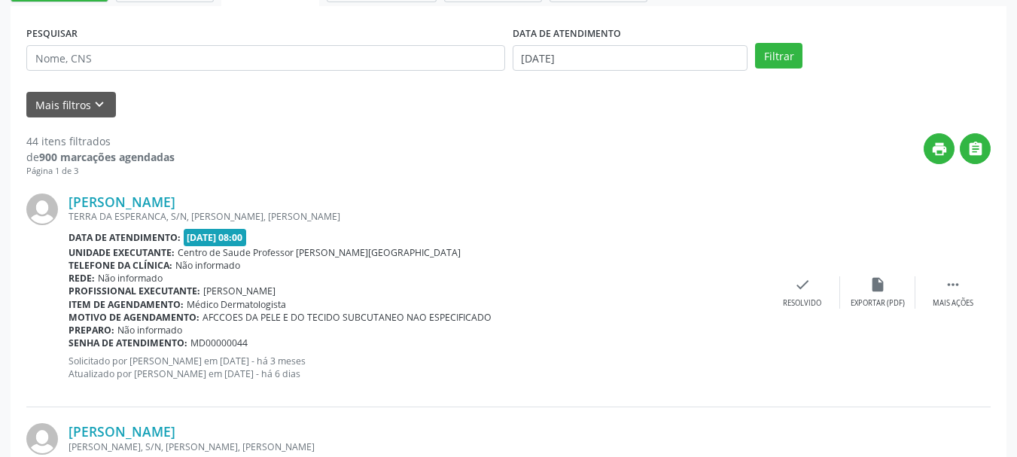
scroll to position [404, 0]
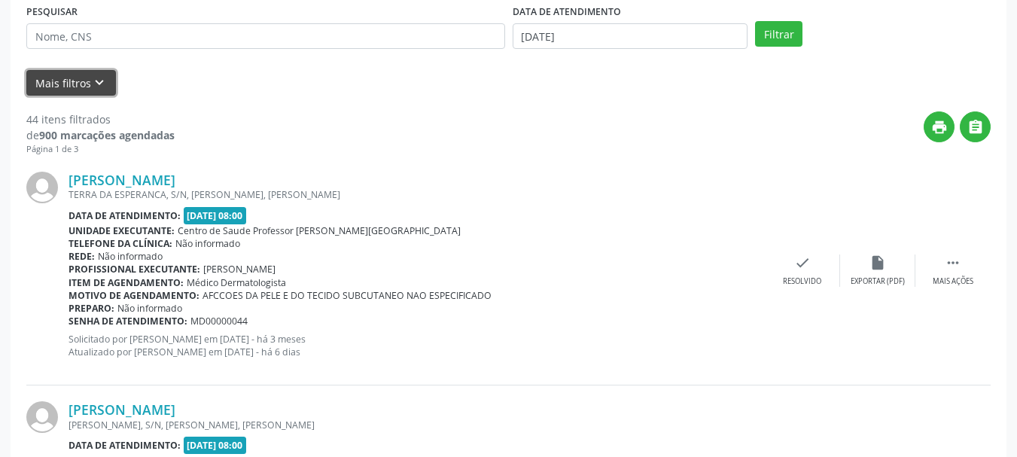
click at [66, 84] on button "Mais filtros keyboard_arrow_down" at bounding box center [71, 83] width 90 height 26
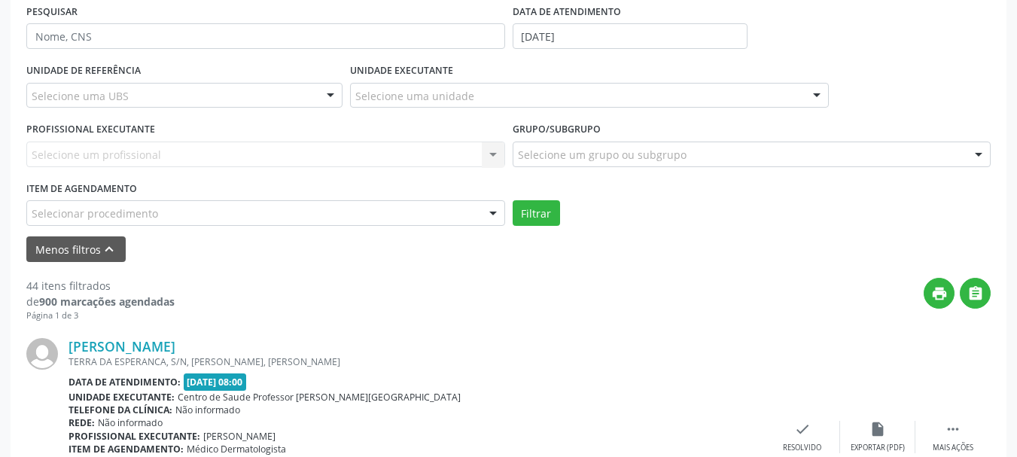
click at [125, 224] on div "Selecionar procedimento" at bounding box center [265, 213] width 479 height 26
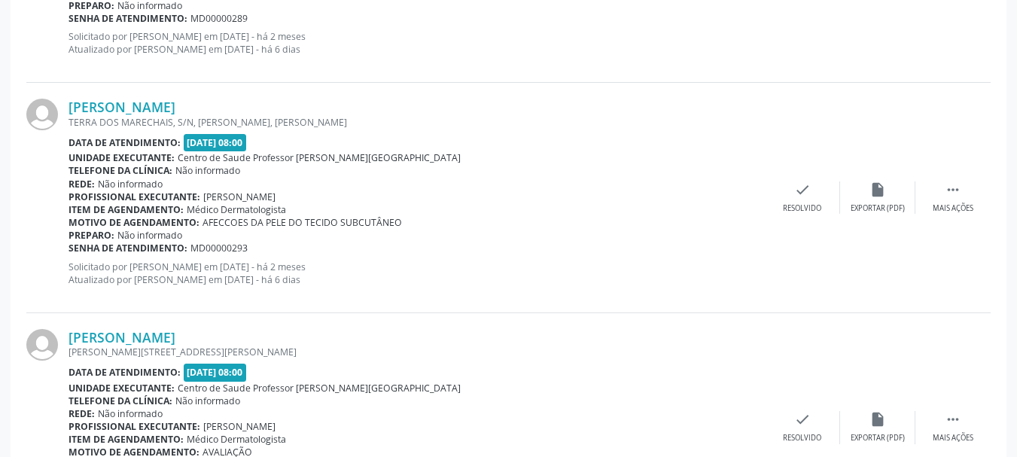
scroll to position [2490, 0]
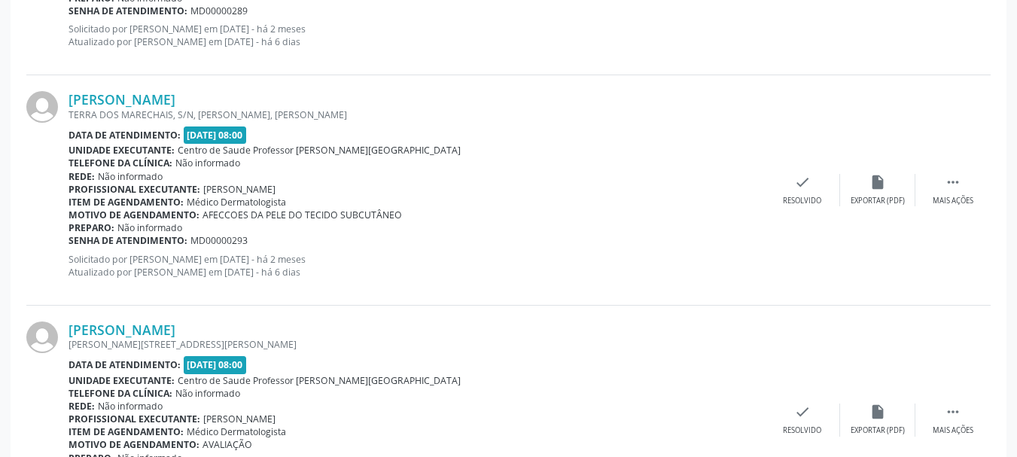
click at [655, 87] on div "Benedito Mendes de Oliveira TERRA DOS MARECHAIS, S/N, JOSE DIAS, Marechal Deodo…" at bounding box center [508, 190] width 964 height 230
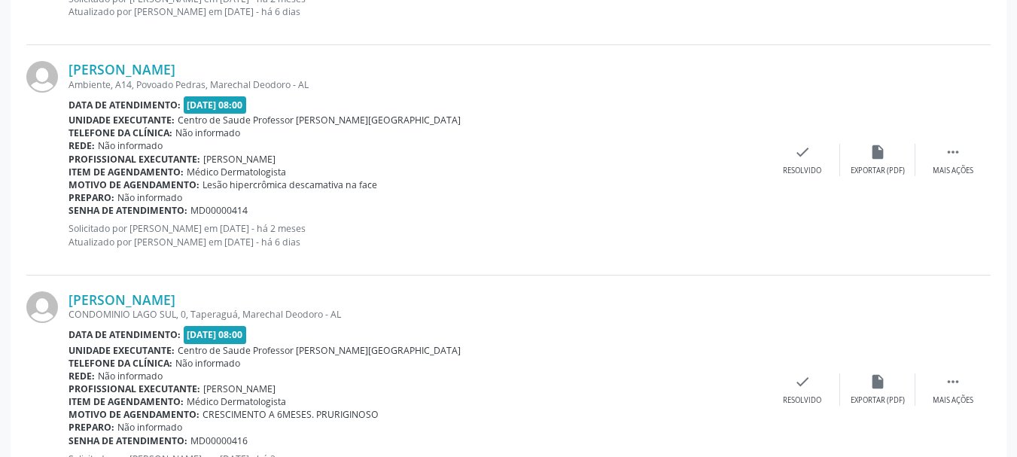
scroll to position [3032, 0]
